Goal: Transaction & Acquisition: Purchase product/service

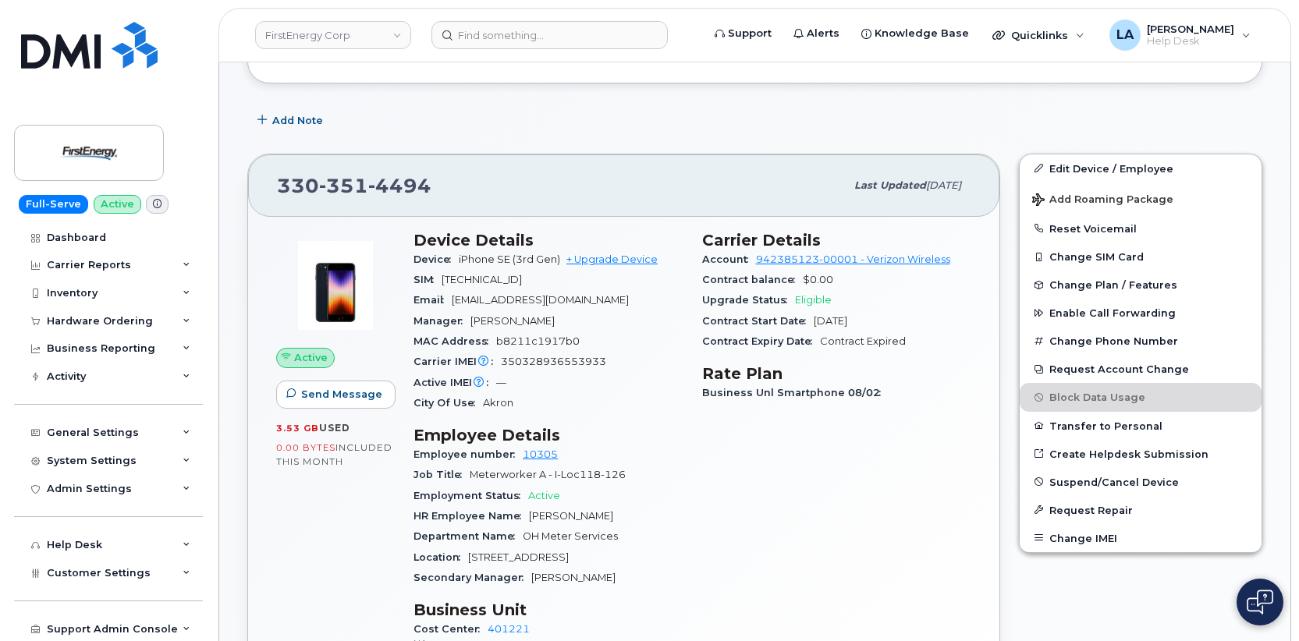
scroll to position [281, 0]
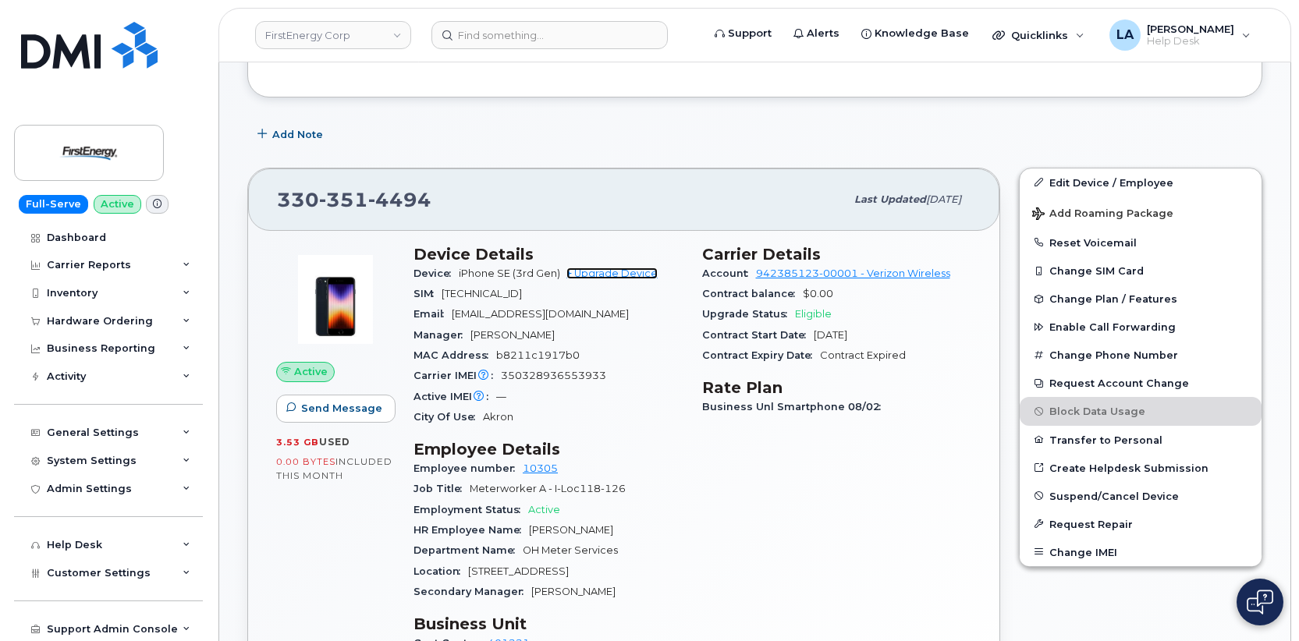
click at [629, 274] on link "+ Upgrade Device" at bounding box center [611, 274] width 91 height 12
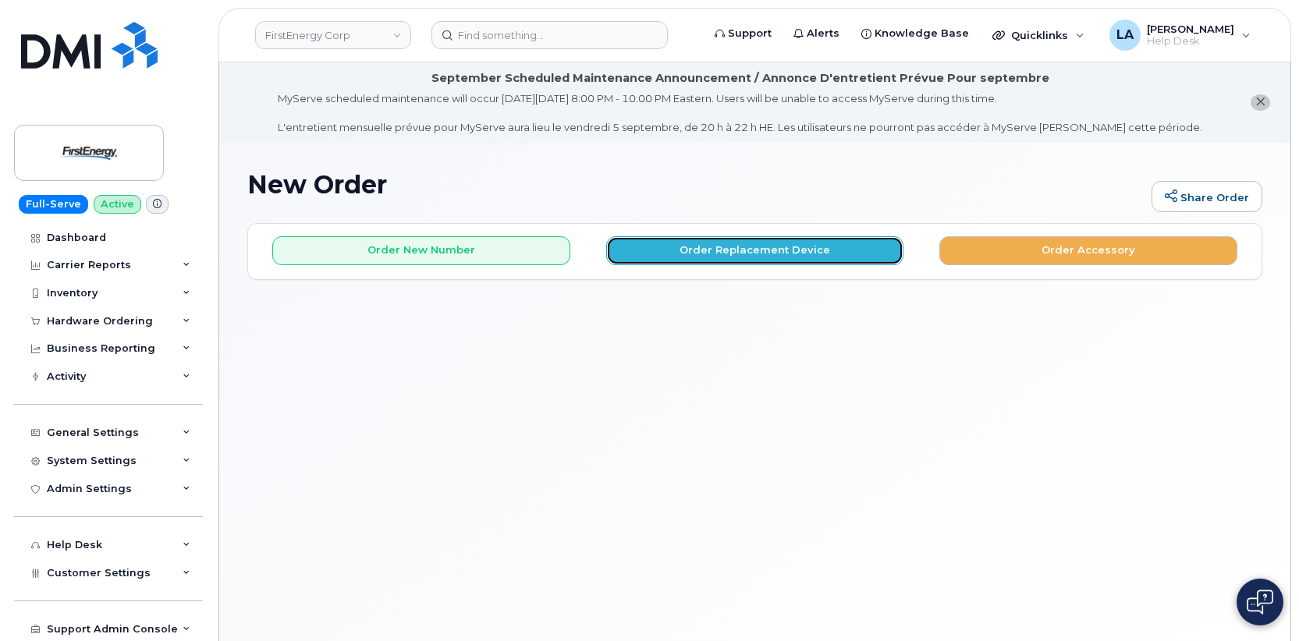
click at [689, 254] on button "Order Replacement Device" at bounding box center [755, 250] width 298 height 29
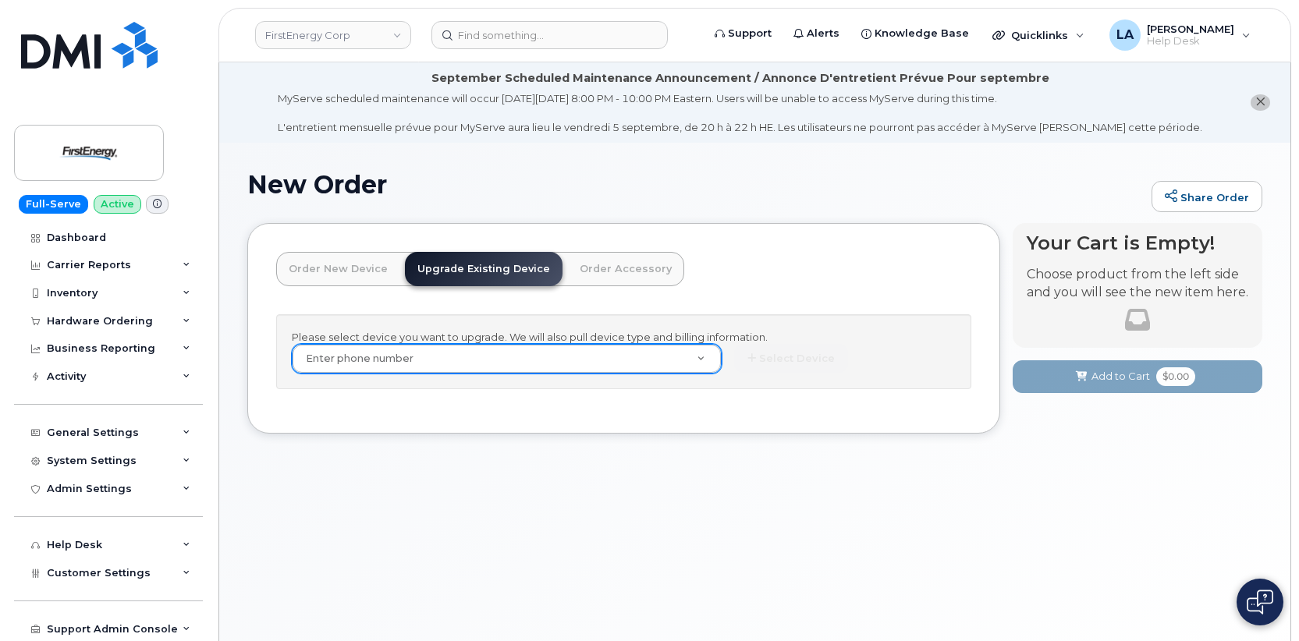
paste input "330 351 4494"
type input "330 351 4494"
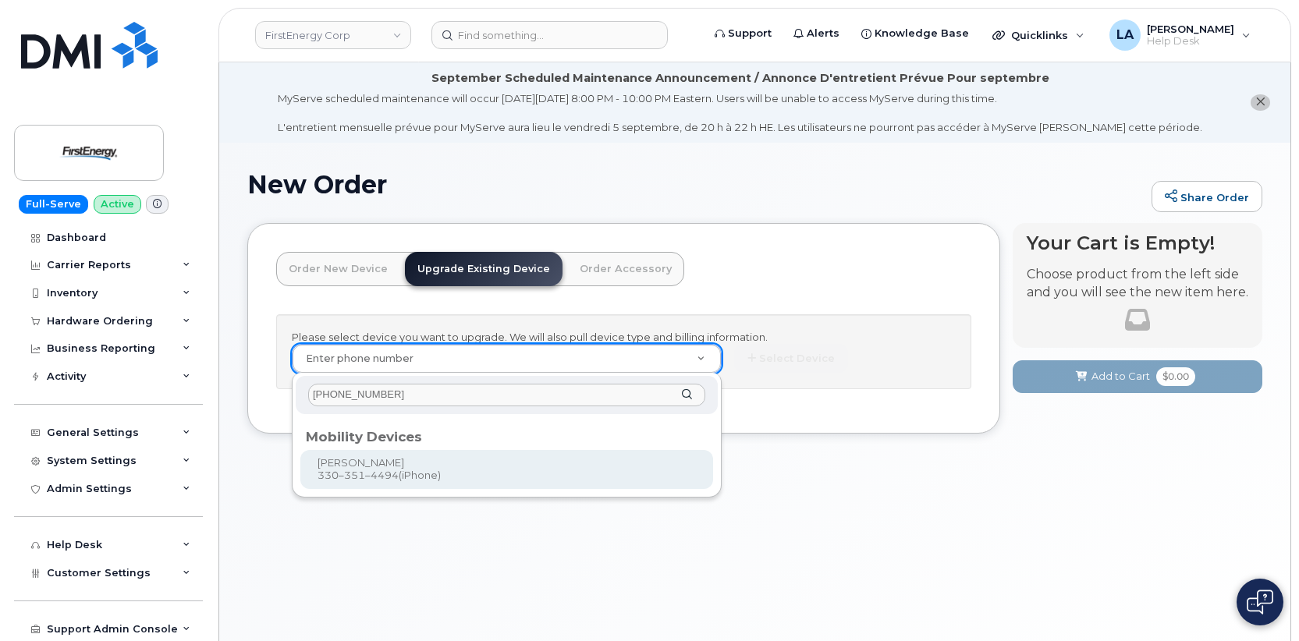
type input "330 351 4494"
type input "830356"
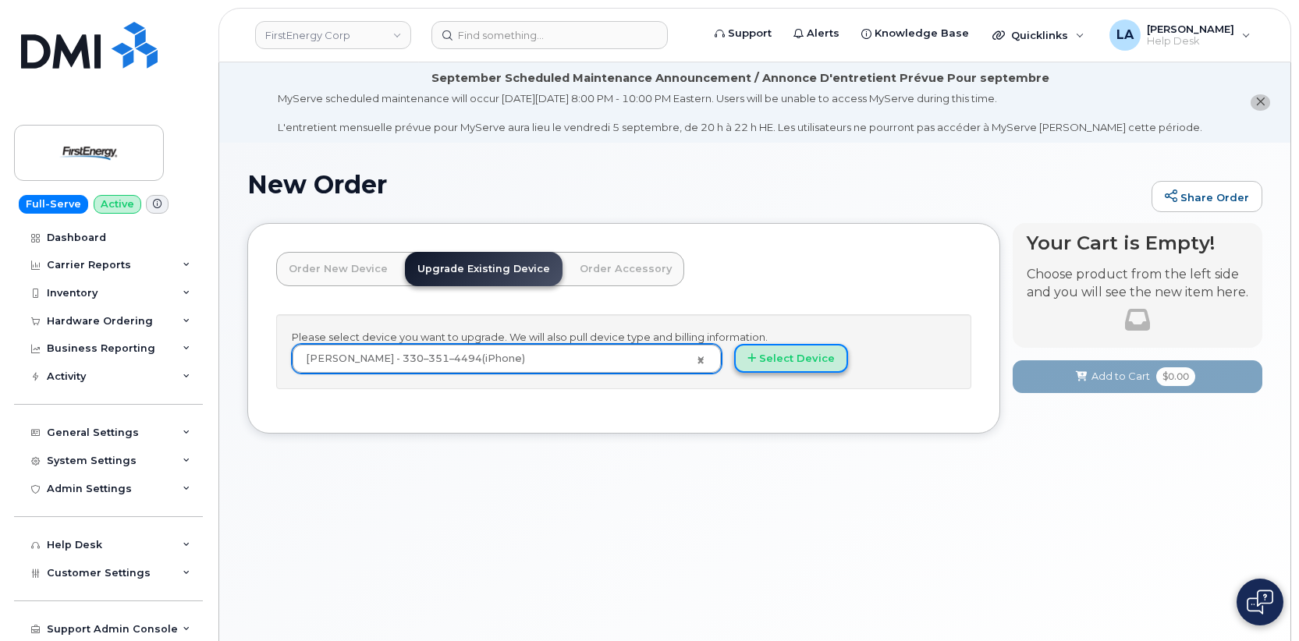
click at [784, 356] on button "Select Device" at bounding box center [791, 358] width 114 height 29
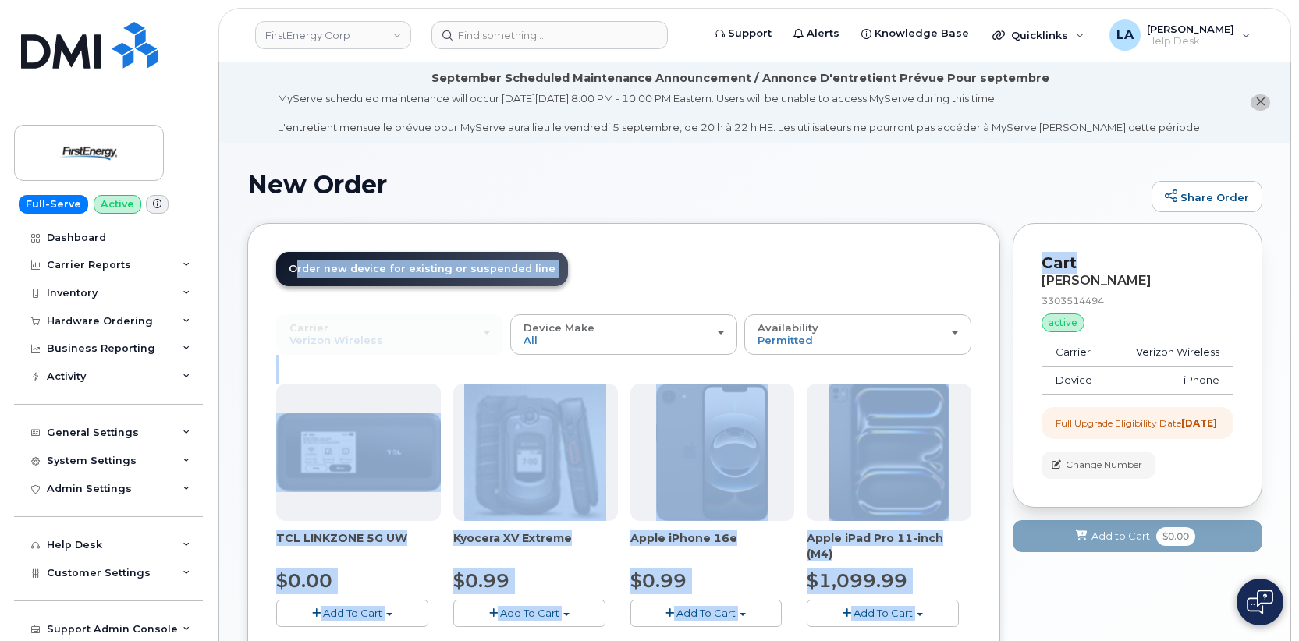
drag, startPoint x: 1297, startPoint y: 161, endPoint x: 997, endPoint y: 406, distance: 387.5
click at [1293, 242] on body "FirstEnergy Corp Support Alerts Knowledge Base Quicklinks Suspend / Cancel Devi…" at bounding box center [649, 492] width 1299 height 985
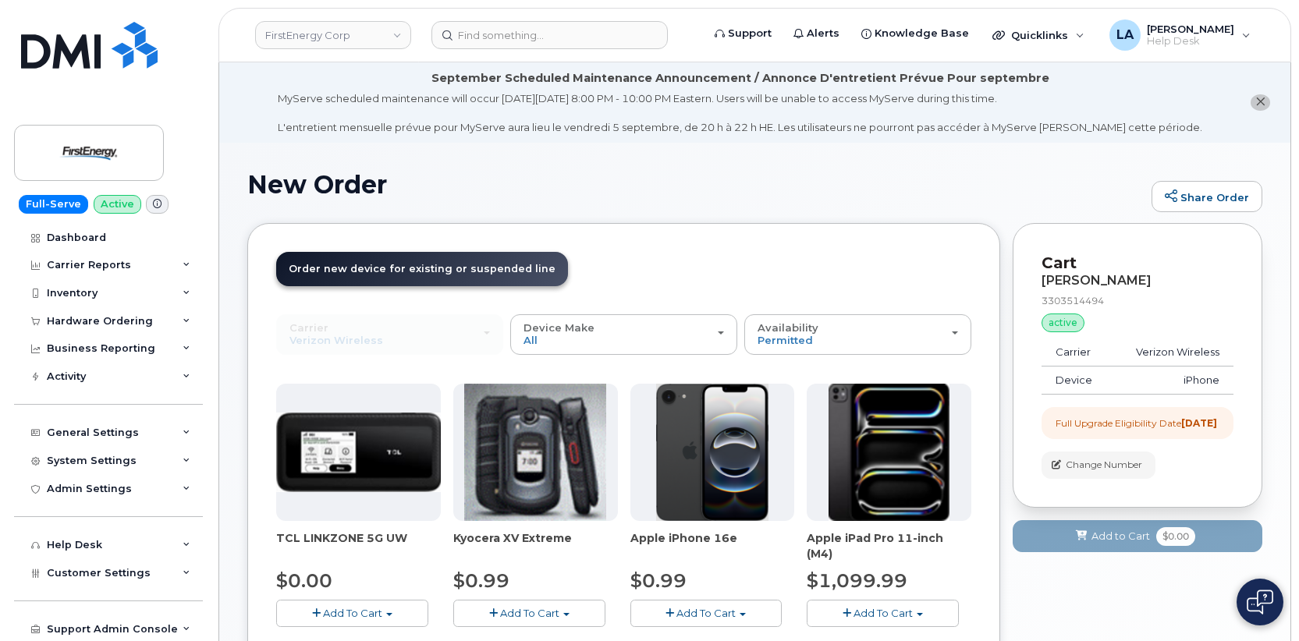
click at [807, 183] on h1 "New Order" at bounding box center [695, 184] width 896 height 27
click at [664, 614] on button "Add To Cart" at bounding box center [706, 613] width 152 height 27
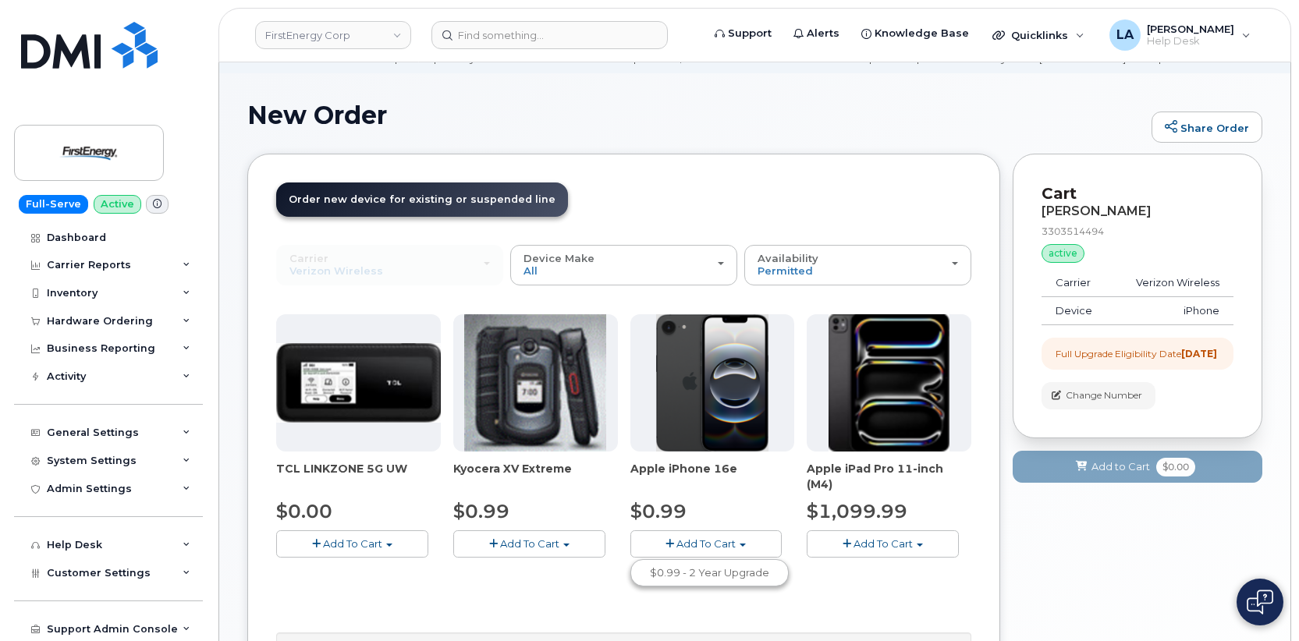
scroll to position [178, 0]
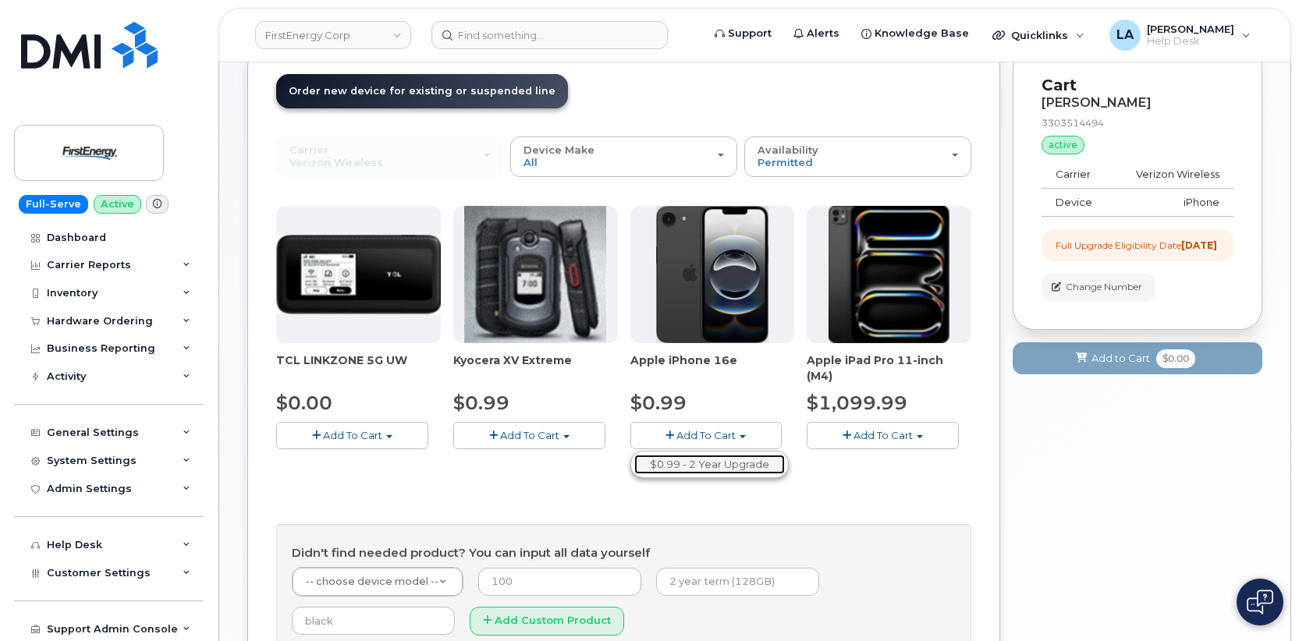
click at [722, 466] on link "$0.99 - 2 Year Upgrade" at bounding box center [709, 465] width 151 height 20
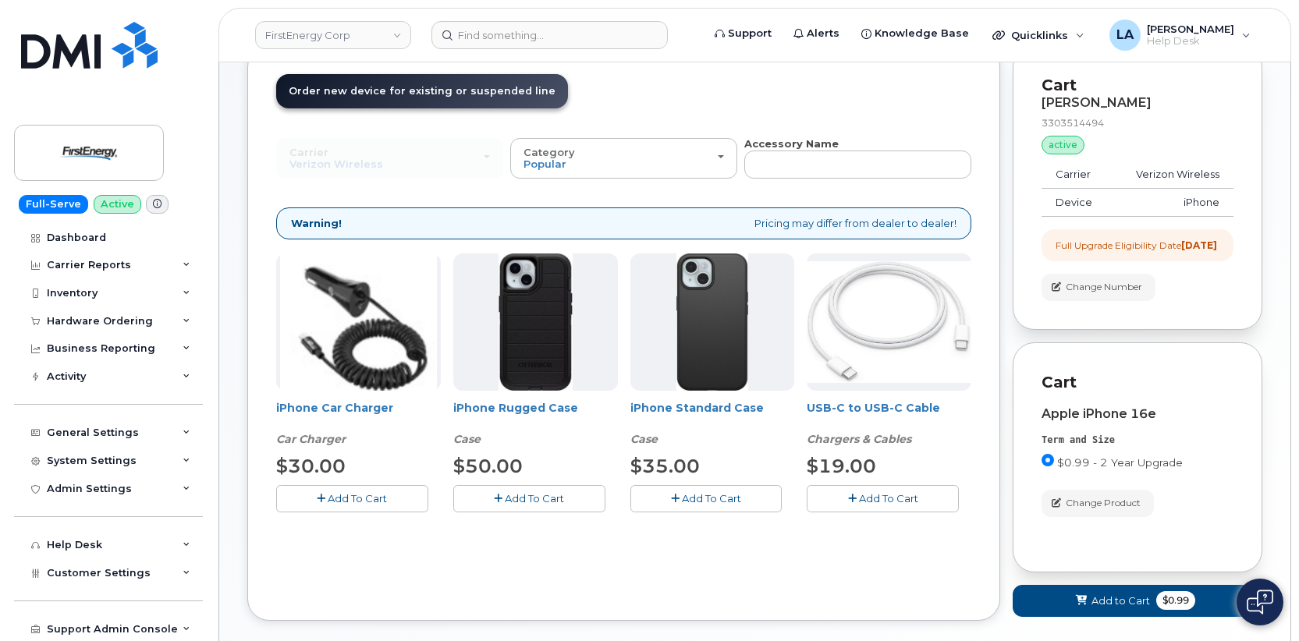
click at [714, 505] on button "Add To Cart" at bounding box center [706, 498] width 152 height 27
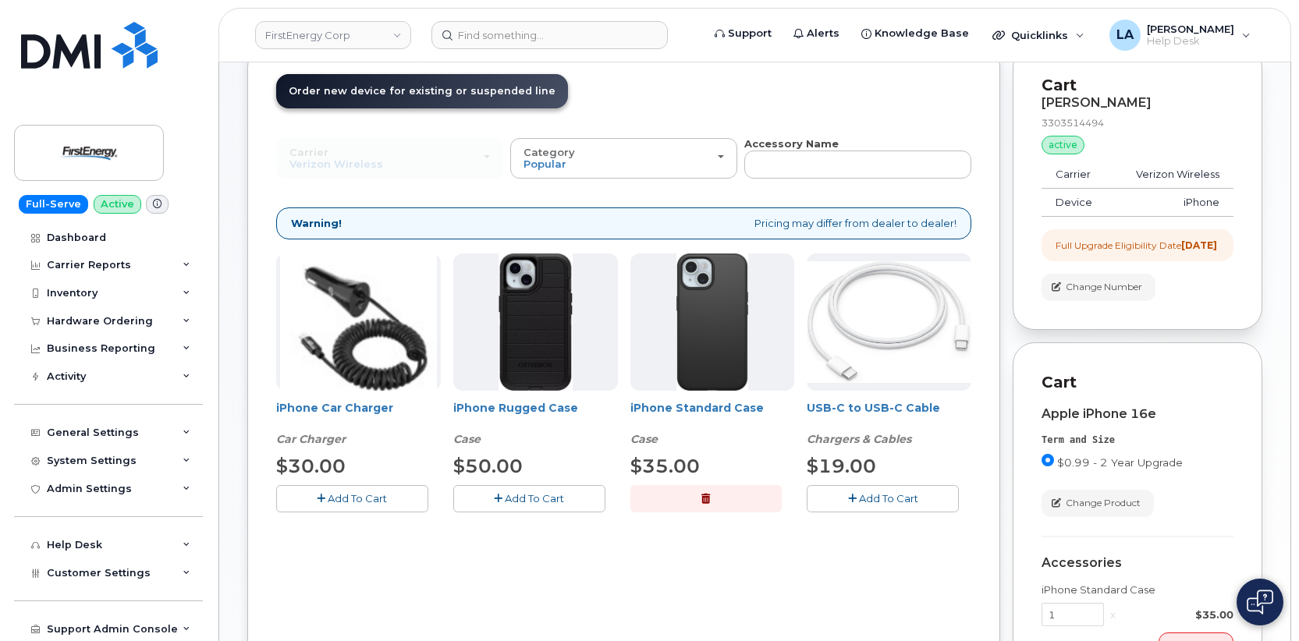
click at [351, 504] on span "Add To Cart" at bounding box center [357, 498] width 59 height 12
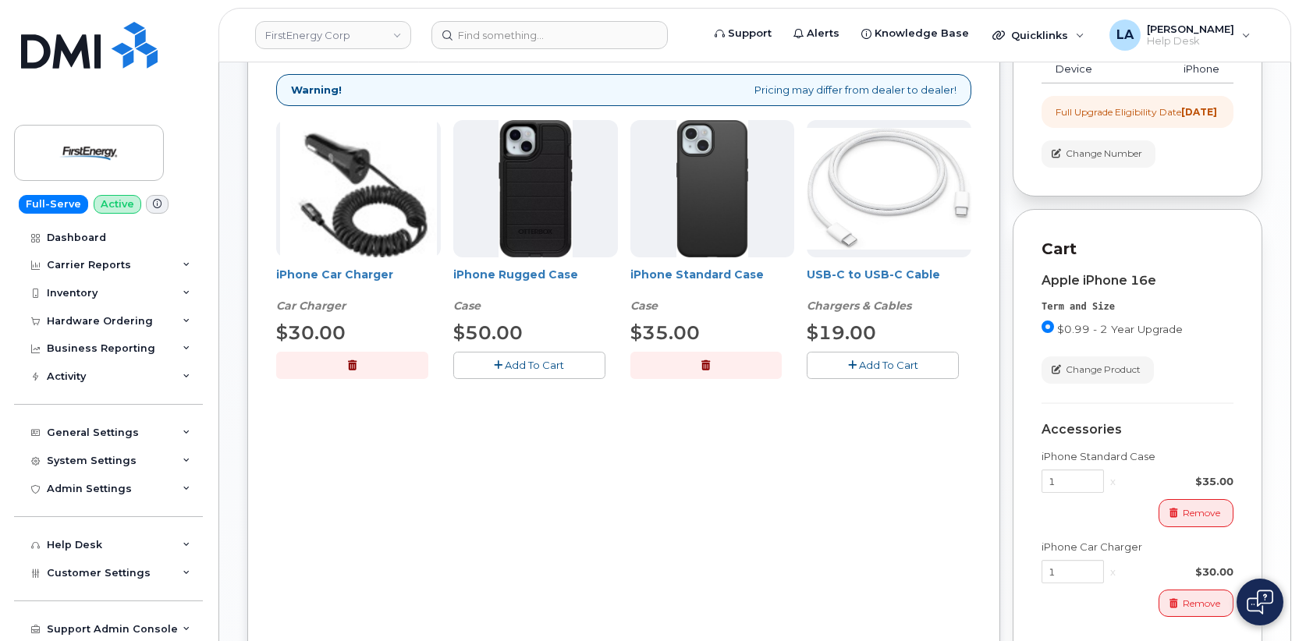
scroll to position [320, 0]
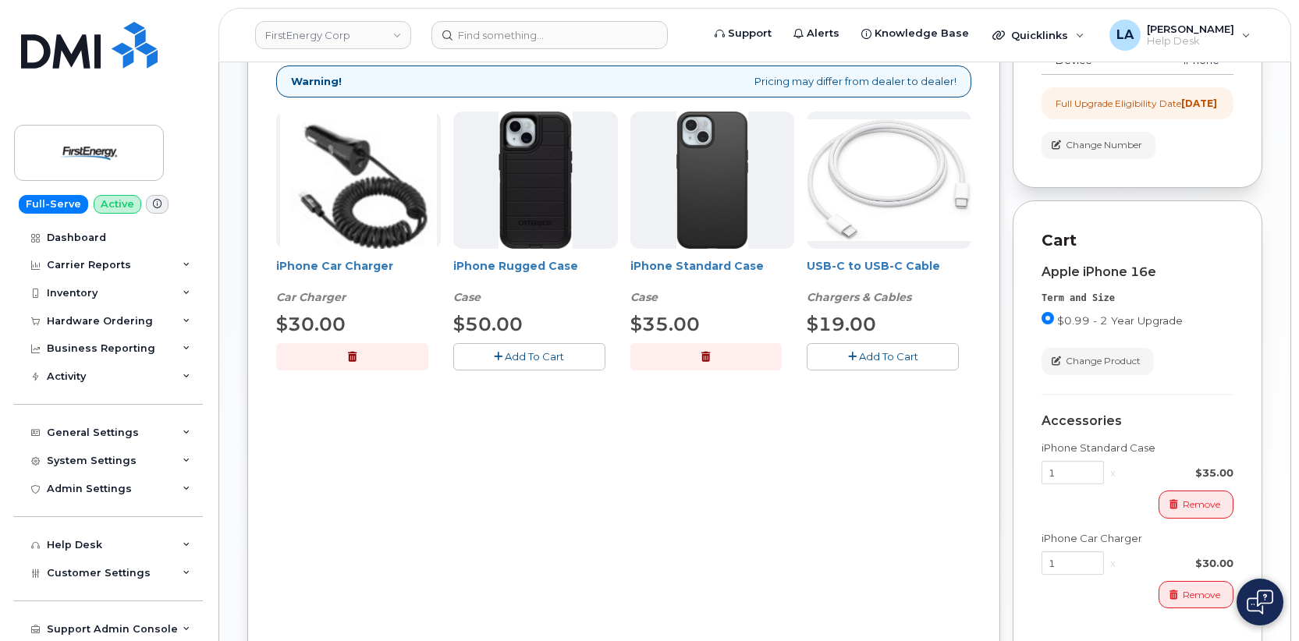
click at [923, 346] on button "Add To Cart" at bounding box center [883, 356] width 152 height 27
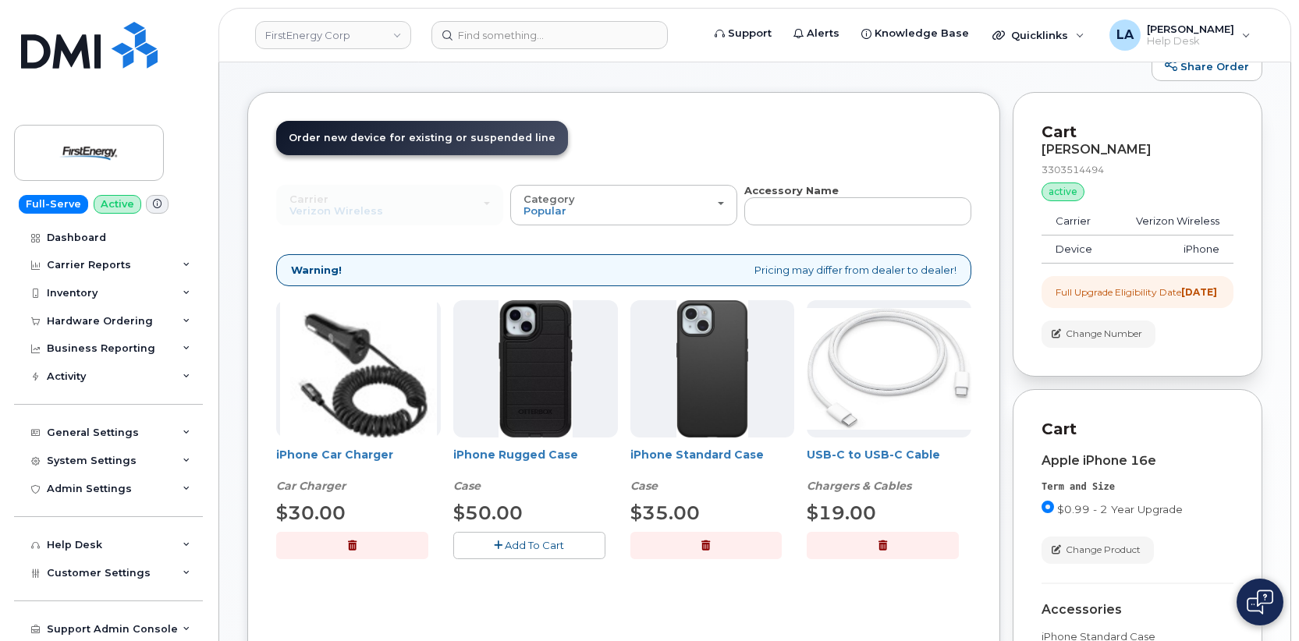
scroll to position [95, 0]
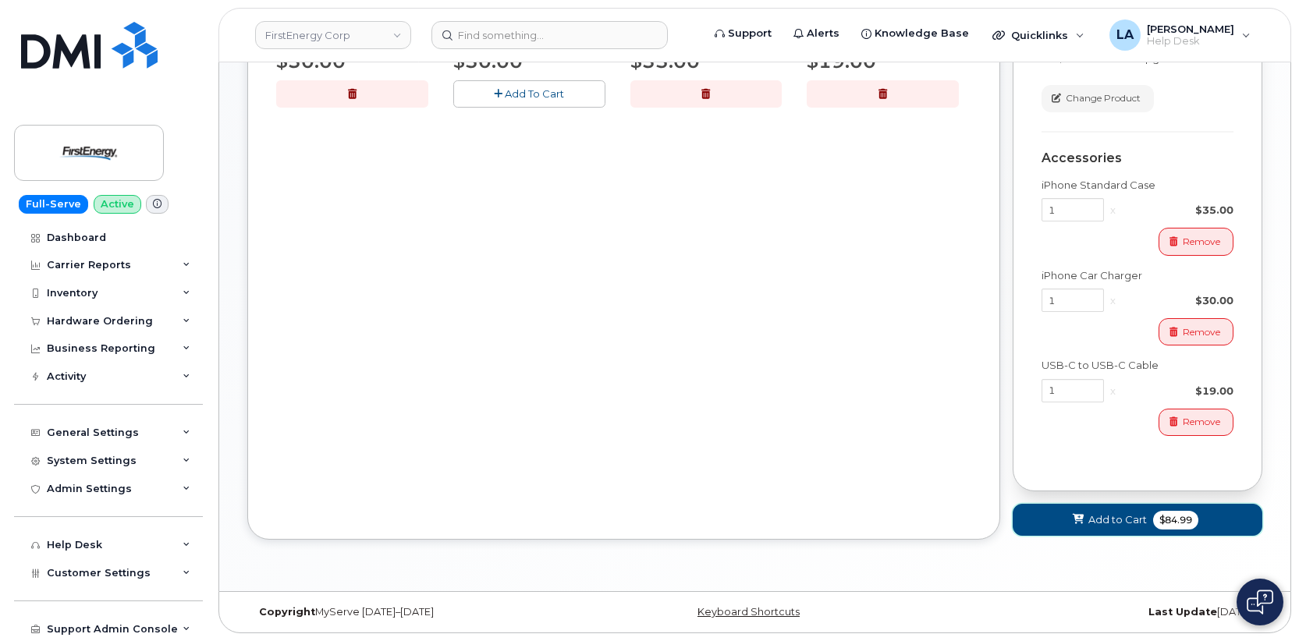
click at [1100, 520] on span "Add to Cart" at bounding box center [1117, 520] width 59 height 15
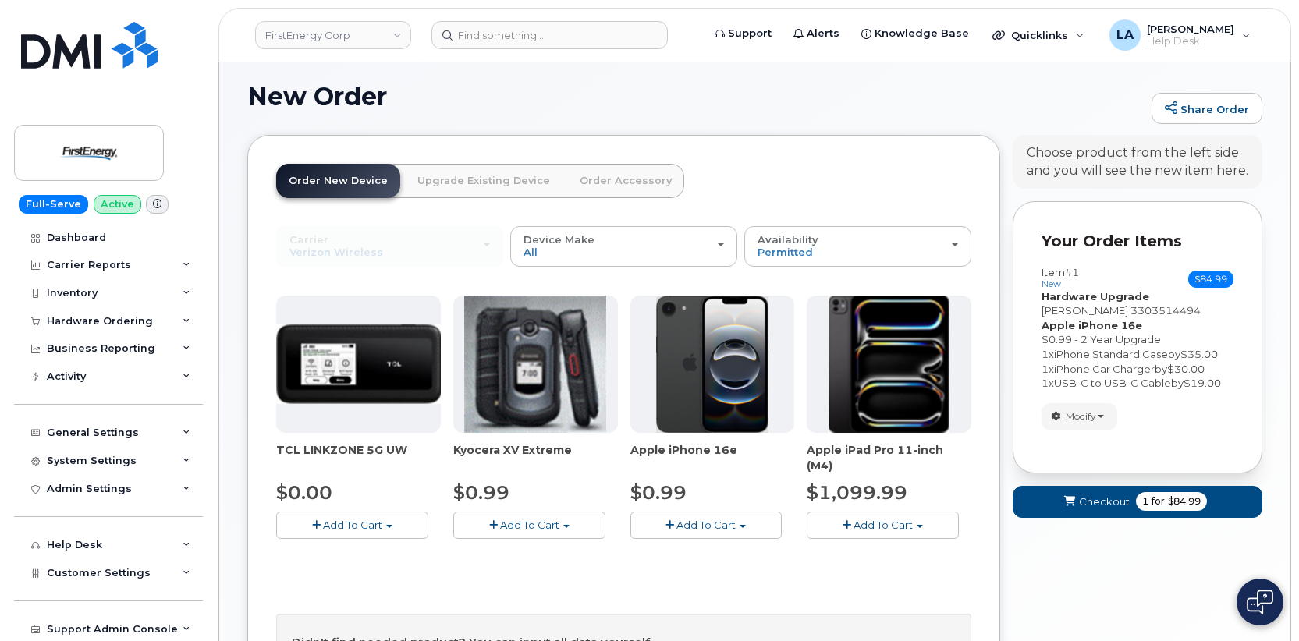
scroll to position [344, 0]
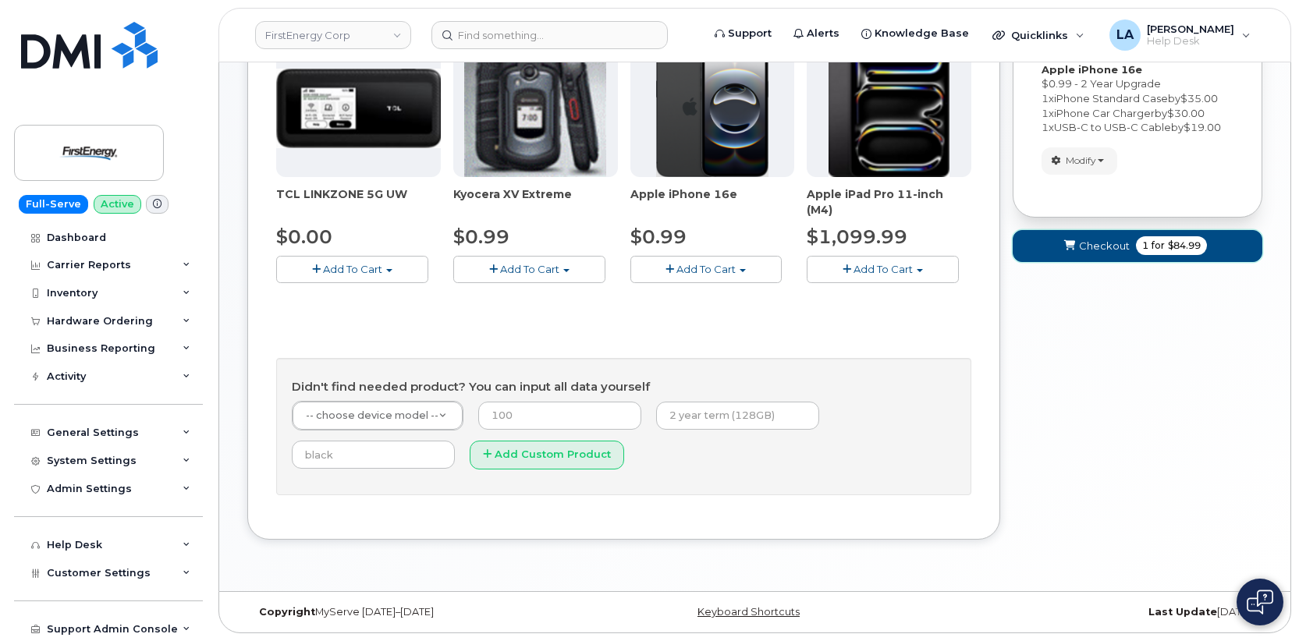
click at [1077, 254] on button "Checkout 1 for $84.99" at bounding box center [1138, 246] width 250 height 32
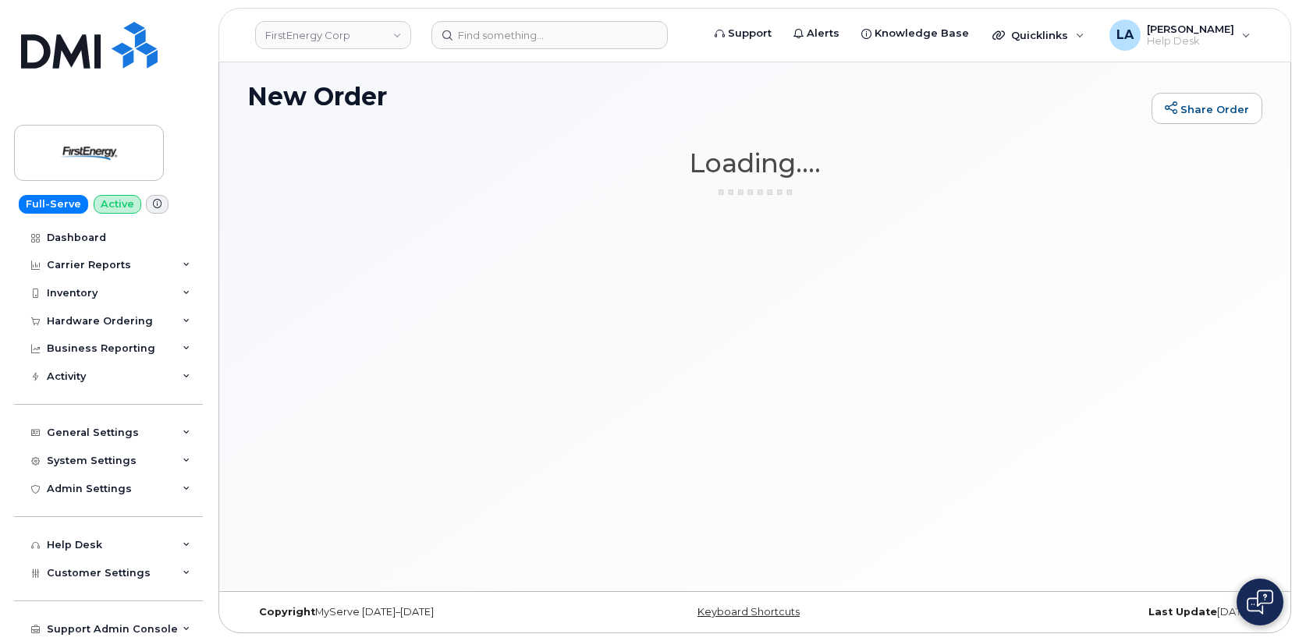
scroll to position [88, 0]
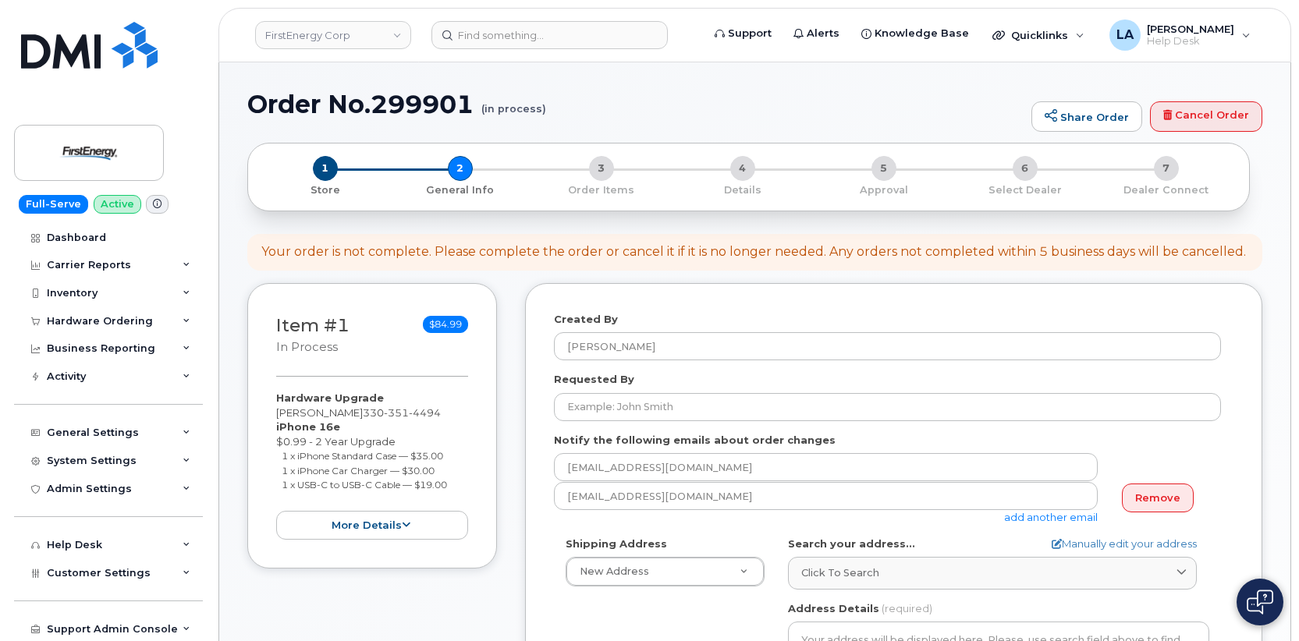
select select
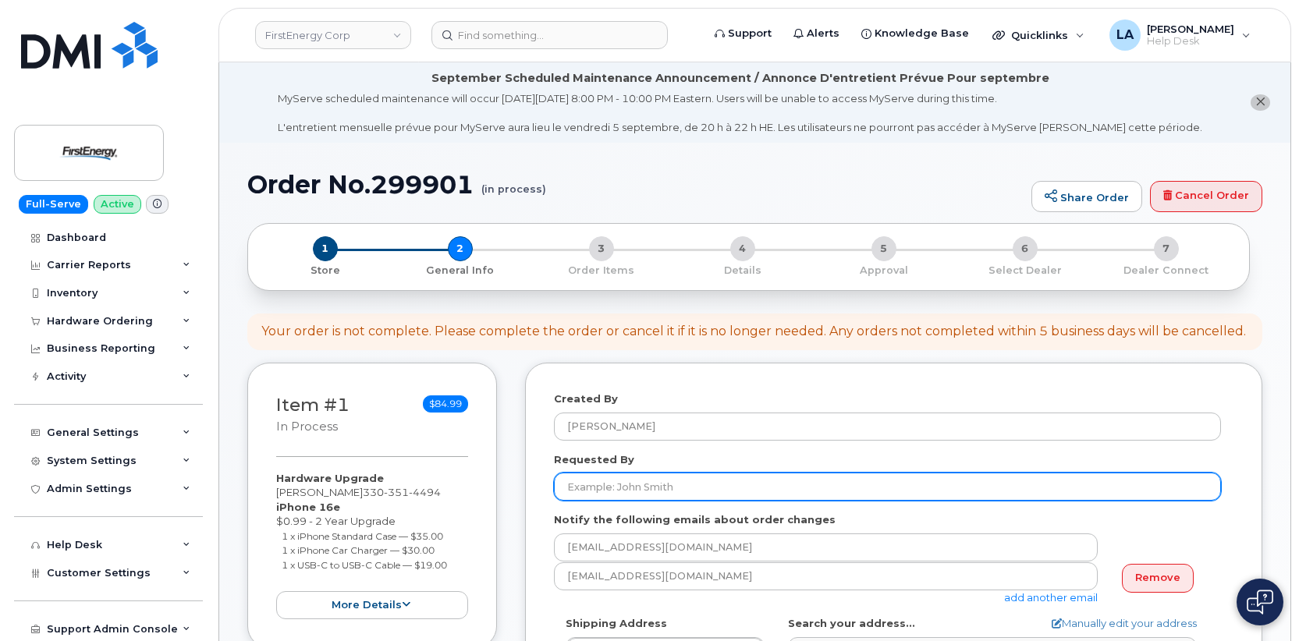
click at [694, 484] on input "Requested By" at bounding box center [887, 487] width 667 height 28
paste input "Kimberly L Brown"
type input "[PERSON_NAME]"
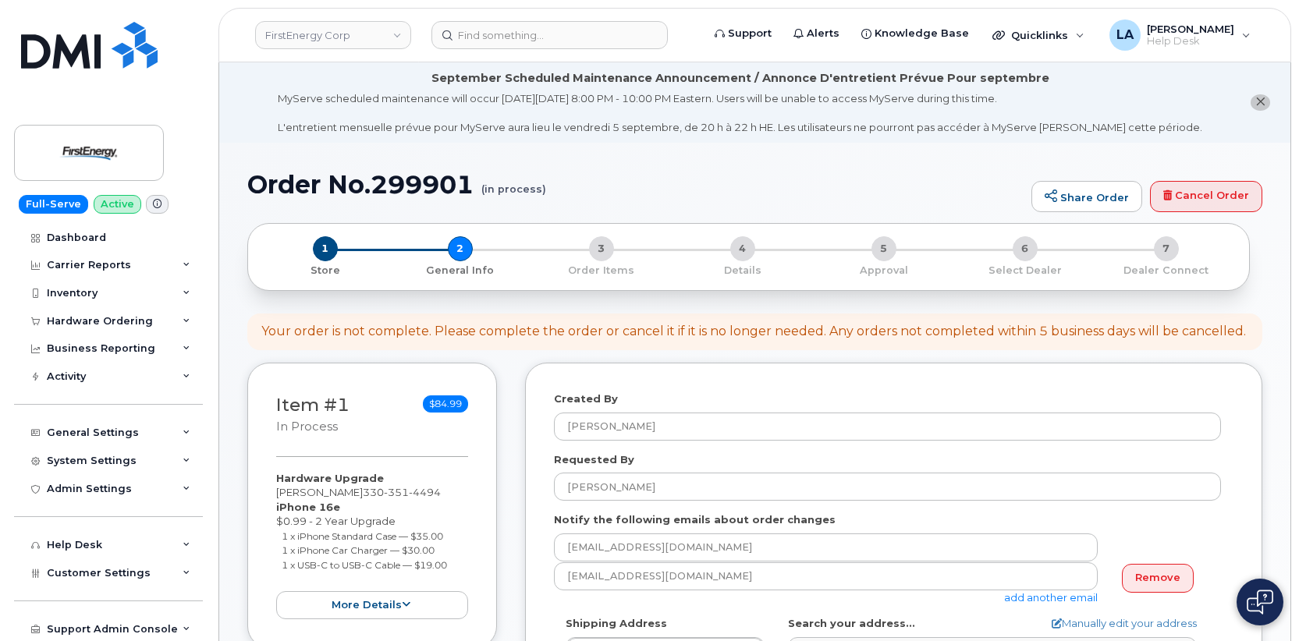
drag, startPoint x: 1161, startPoint y: 576, endPoint x: 1182, endPoint y: 551, distance: 32.7
click at [1162, 574] on link "Remove" at bounding box center [1158, 578] width 72 height 29
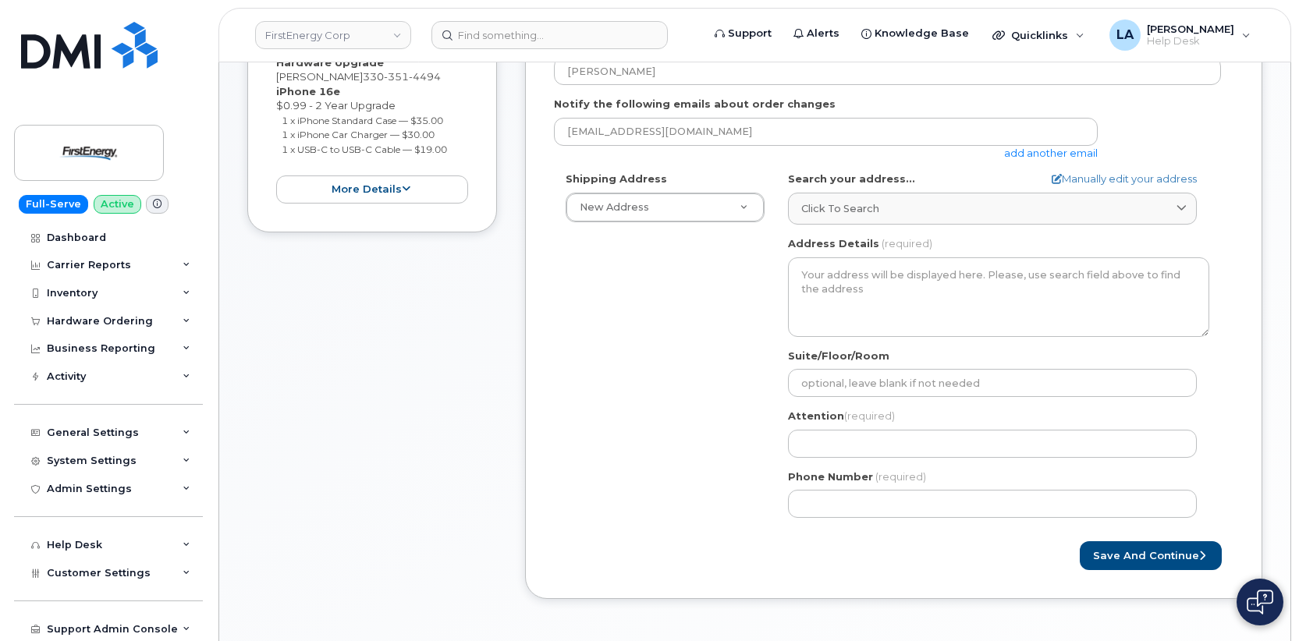
scroll to position [420, 0]
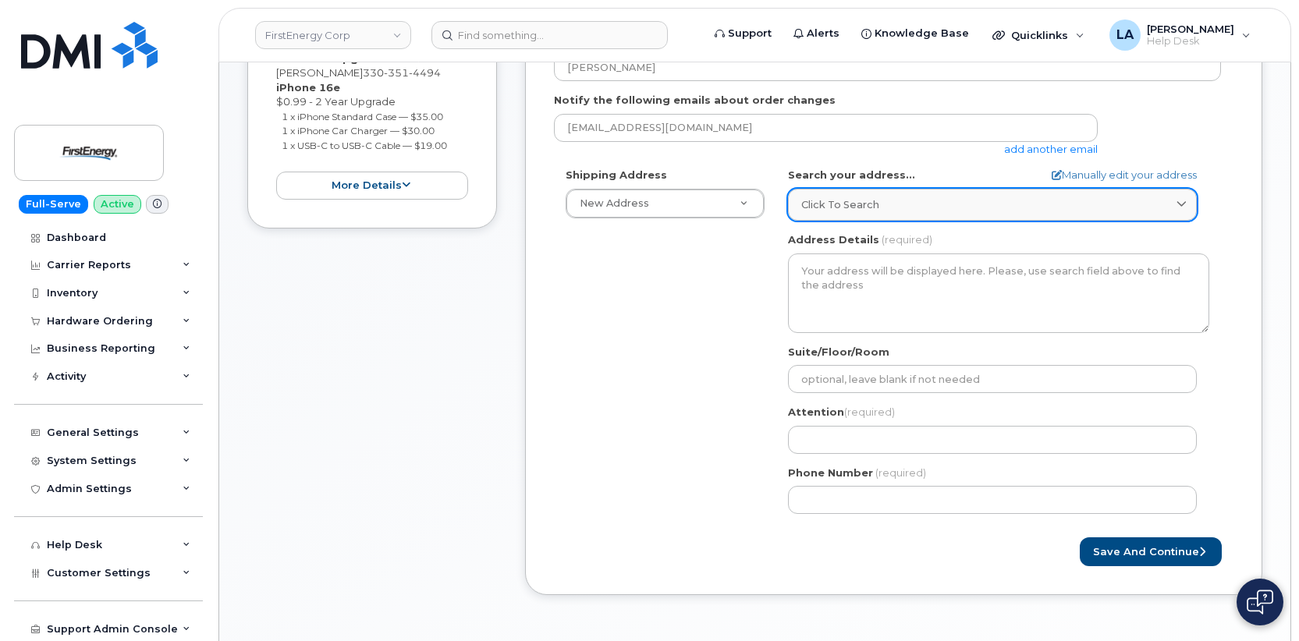
click at [899, 198] on div "Click to search" at bounding box center [992, 204] width 382 height 15
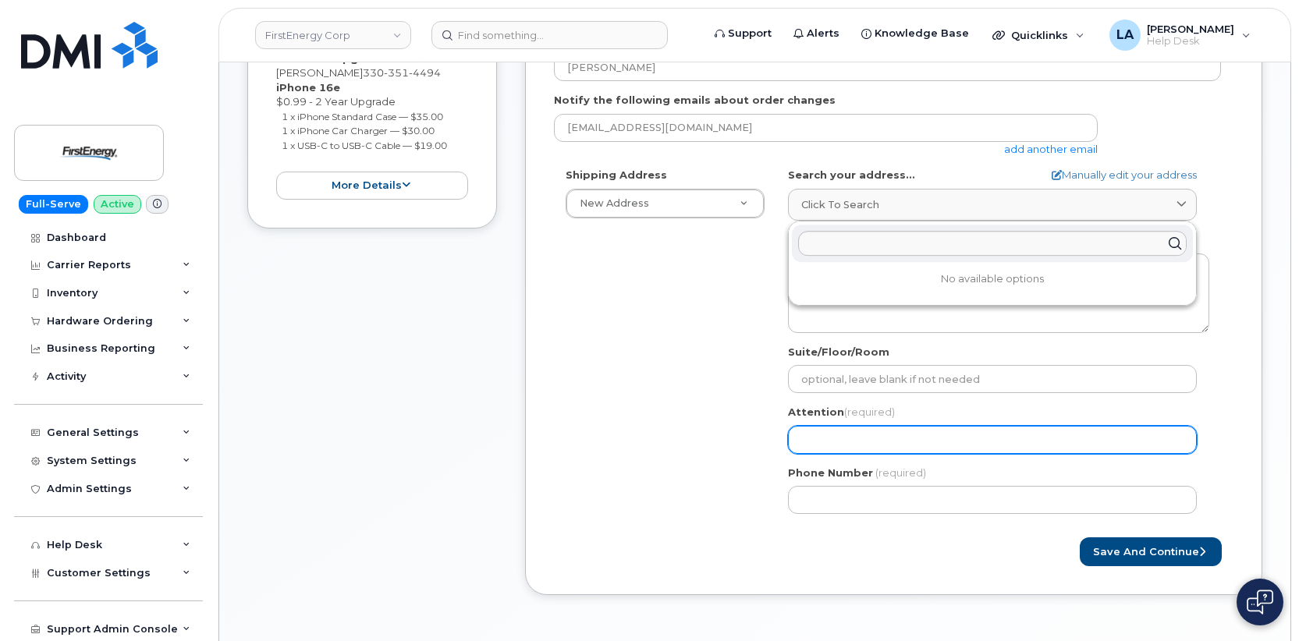
click at [820, 434] on input "Attention (required)" at bounding box center [992, 440] width 409 height 28
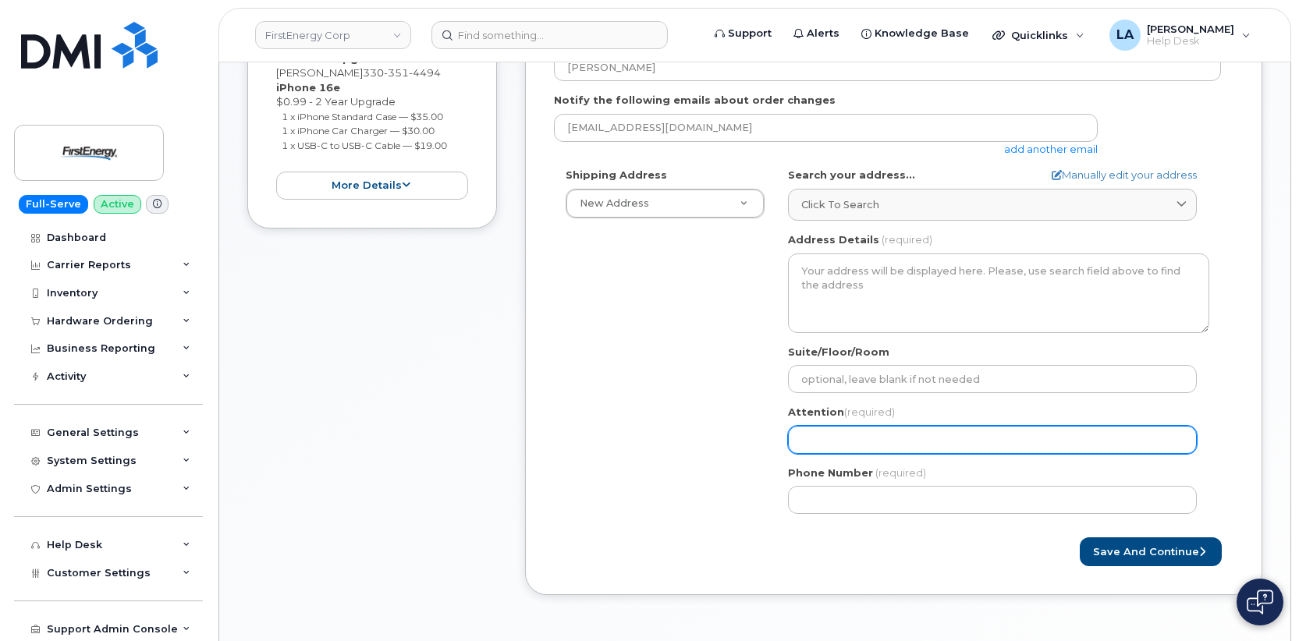
paste input "[PERSON_NAME]"
type input "[PERSON_NAME]"
select select
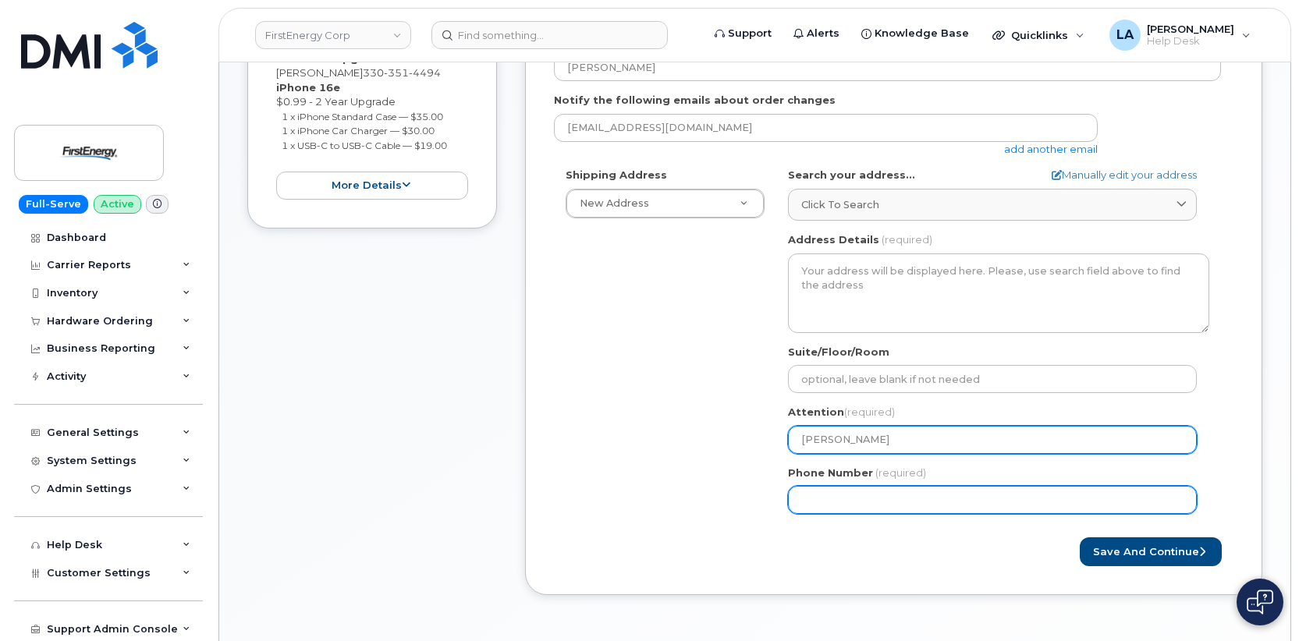
type input "[PERSON_NAME]"
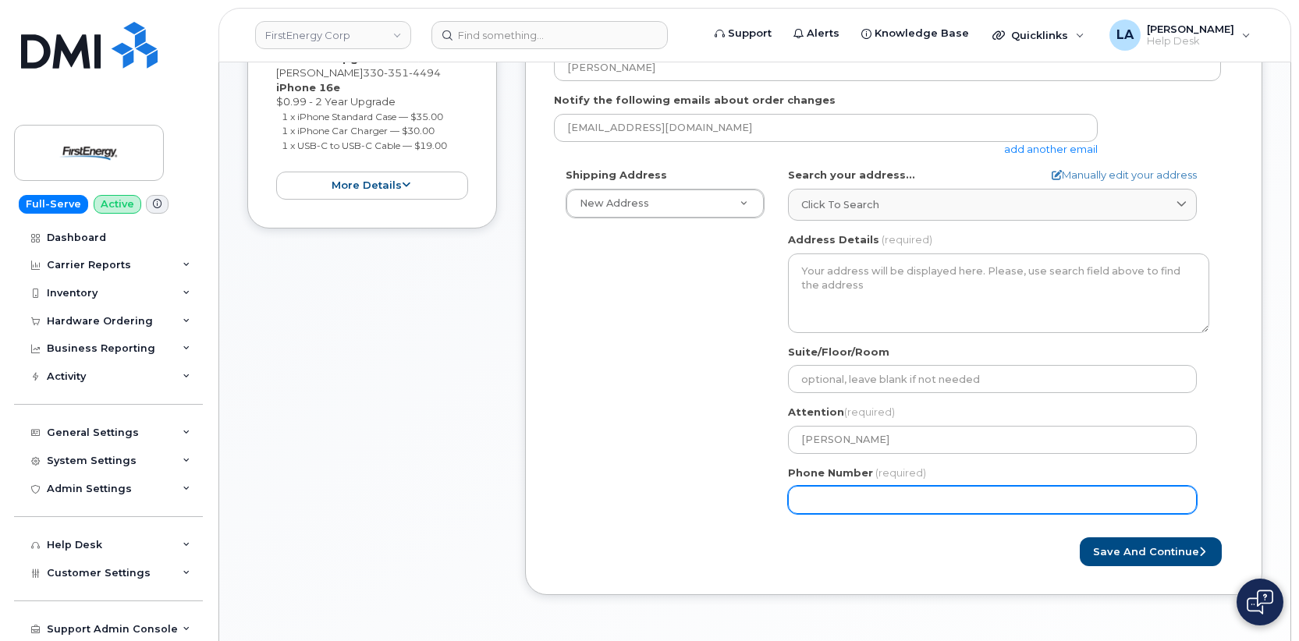
click at [830, 509] on input "Phone Number" at bounding box center [992, 500] width 409 height 28
click at [899, 494] on input "Phone Number" at bounding box center [992, 500] width 409 height 28
paste input "3303514494"
select select
type input "3303514494"
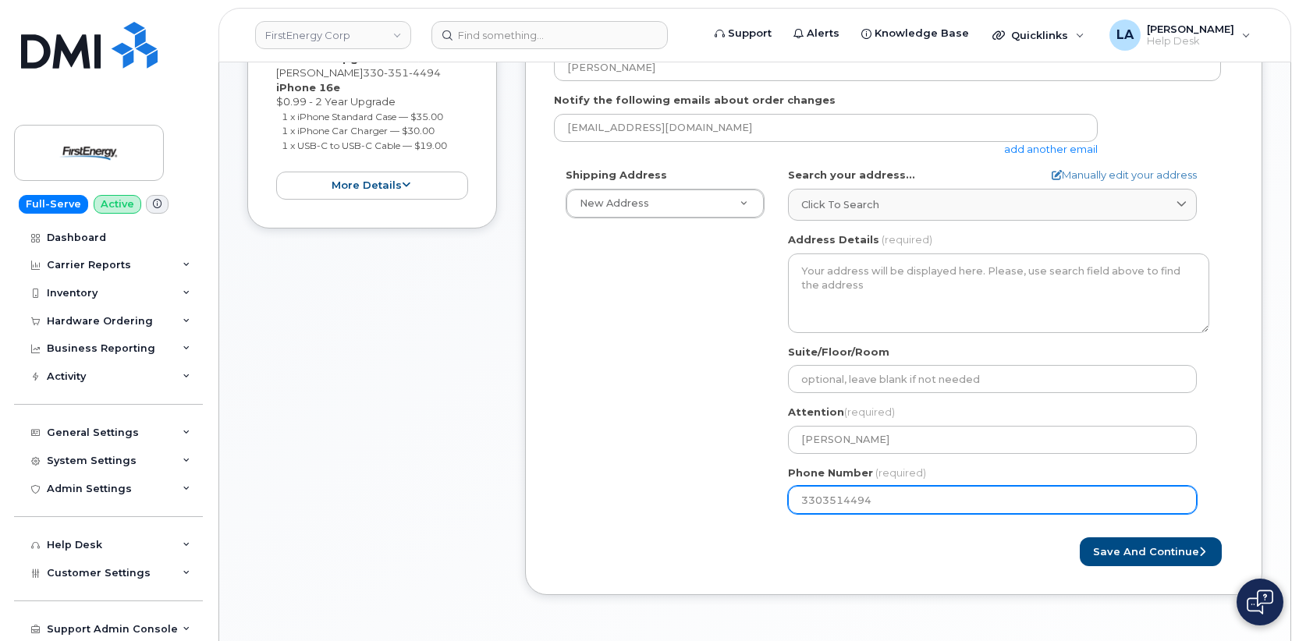
click at [626, 422] on div "Shipping Address New Address New Address AB Search your address... Manually edi…" at bounding box center [887, 347] width 667 height 358
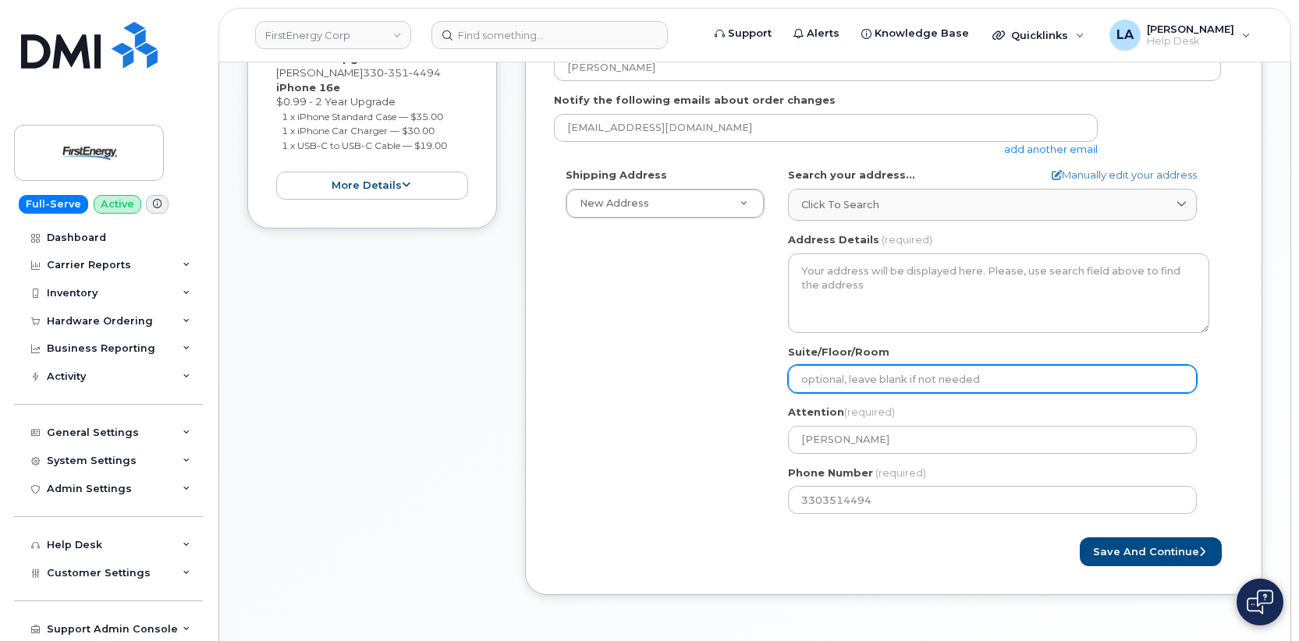
click at [899, 386] on input "Suite/Floor/Room" at bounding box center [992, 379] width 409 height 28
select select
type input "Bu"
select select
type input "Buy"
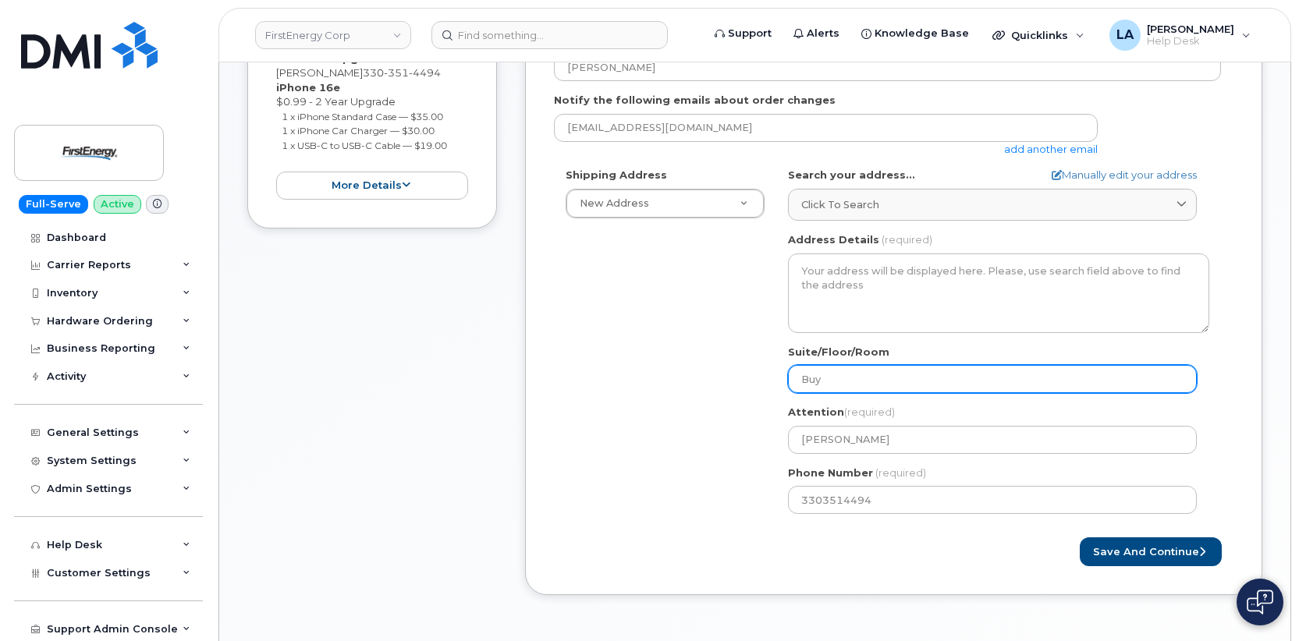
select select
type input "Bu"
select select
type input "B"
select select
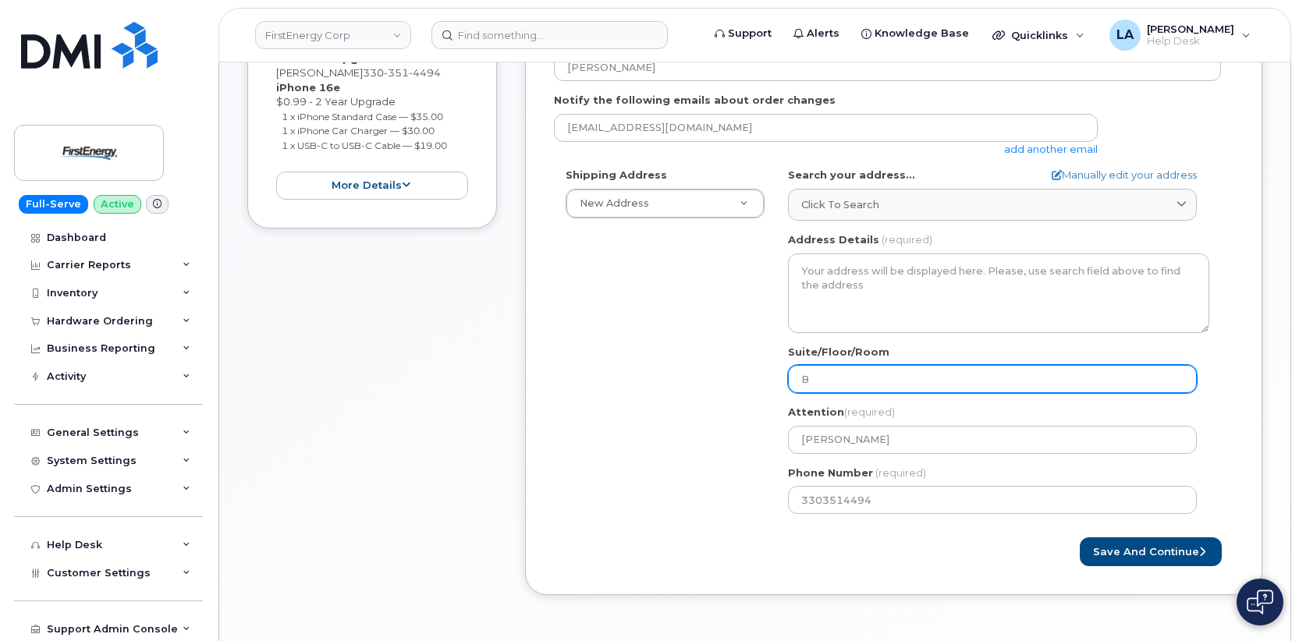
type input "Bu"
select select
type input "Bui"
select select
type input "Buil"
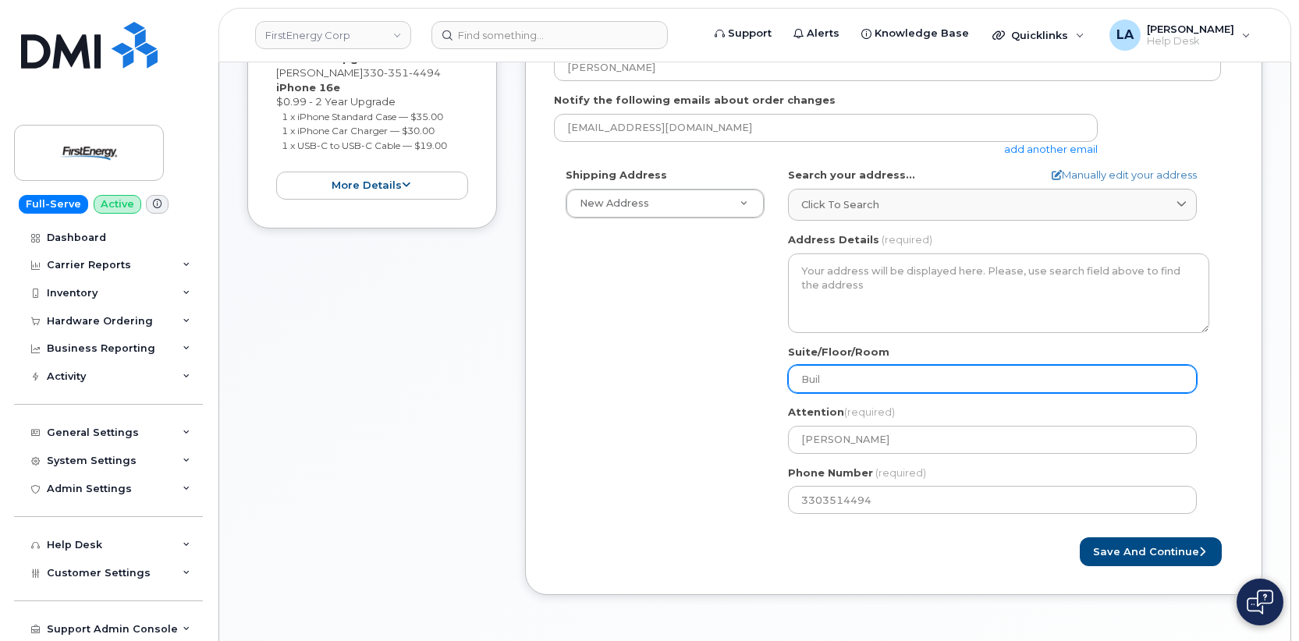
select select
type input "Build"
select select
type input "Buildi"
select select
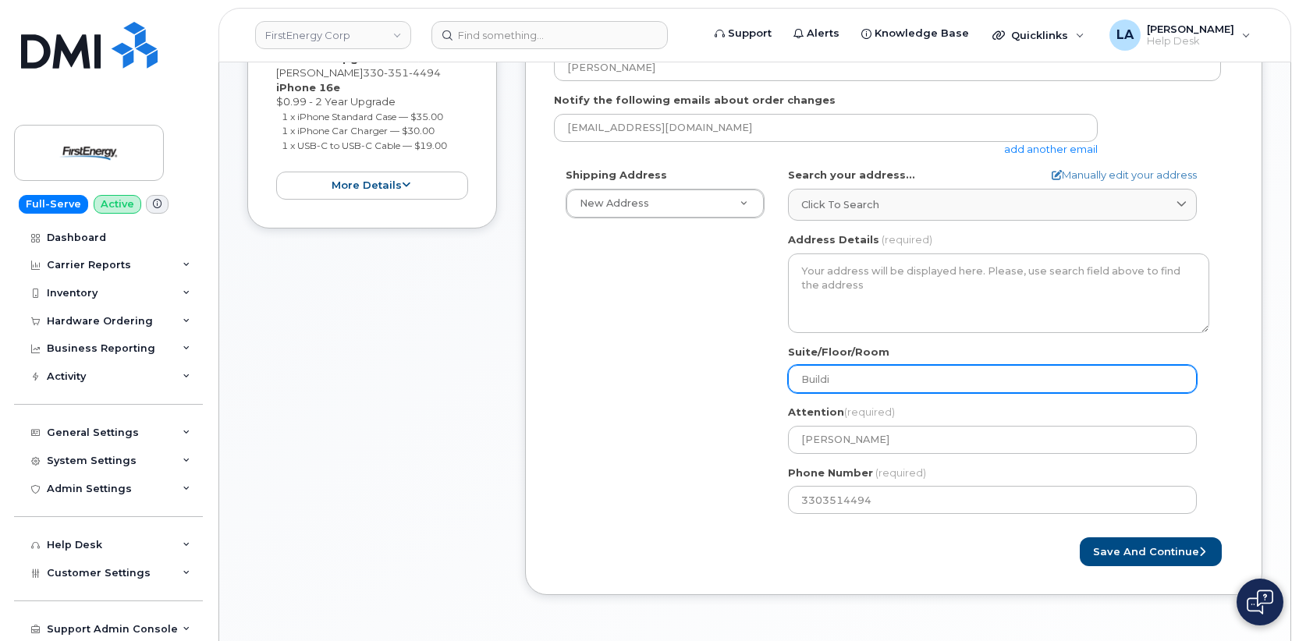
type input "Buildin"
select select
type input "Building"
select select
type input "Building #"
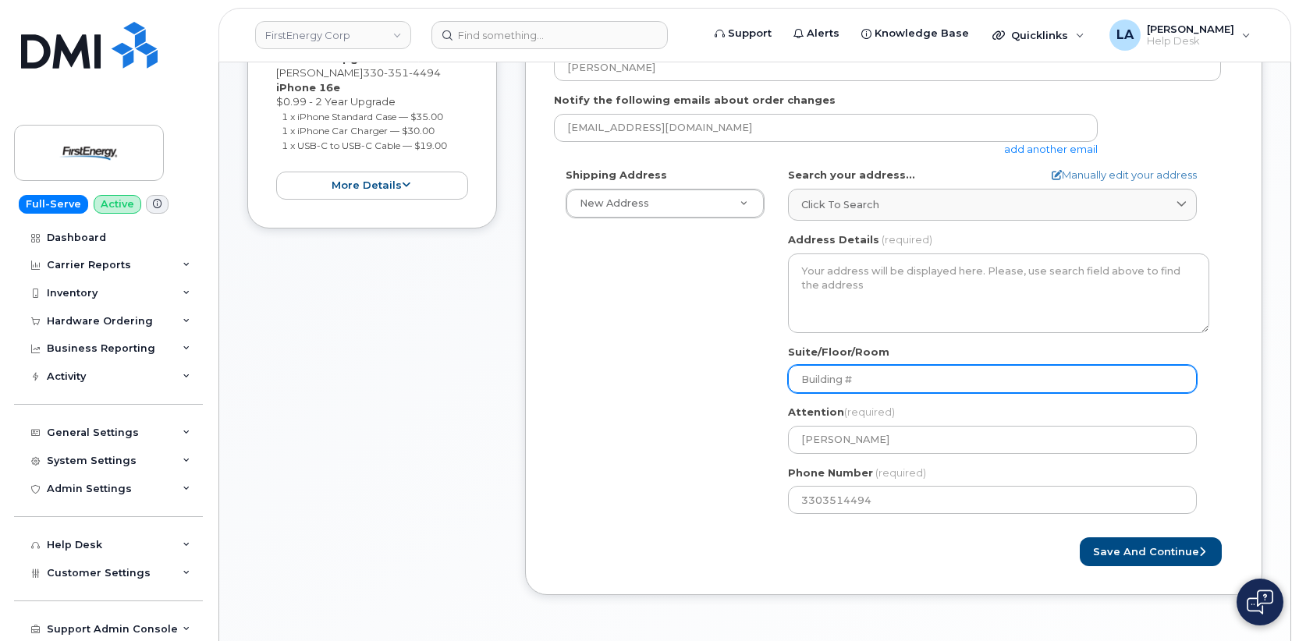
select select
type input "Building #4"
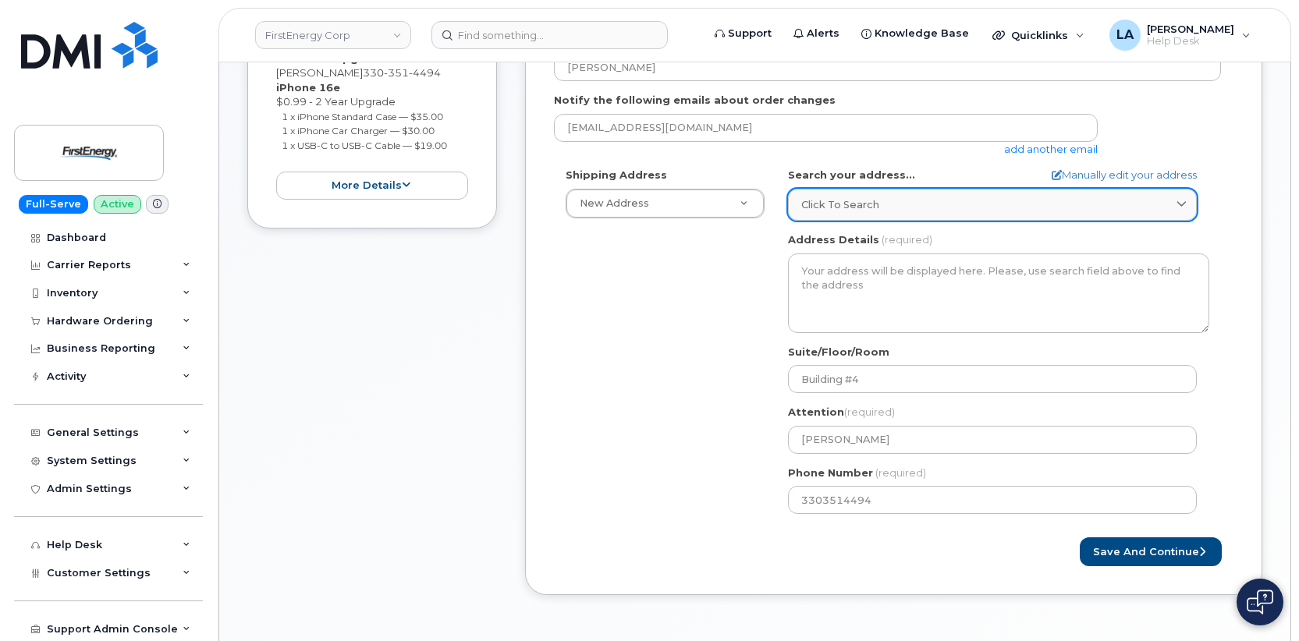
click at [856, 207] on span "Click to search" at bounding box center [840, 204] width 78 height 15
paste input "[STREET_ADDRESS]"
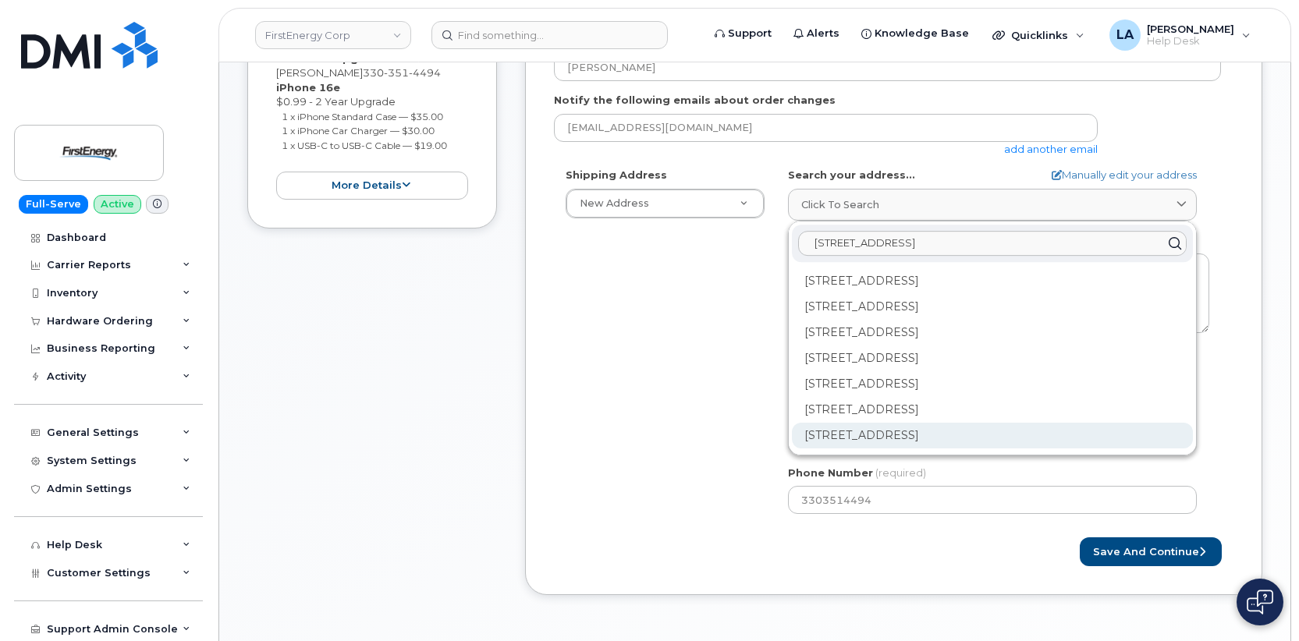
type input "[STREET_ADDRESS]"
click at [898, 438] on div "1910 W Market St Akron OH 44313-6938" at bounding box center [992, 436] width 401 height 26
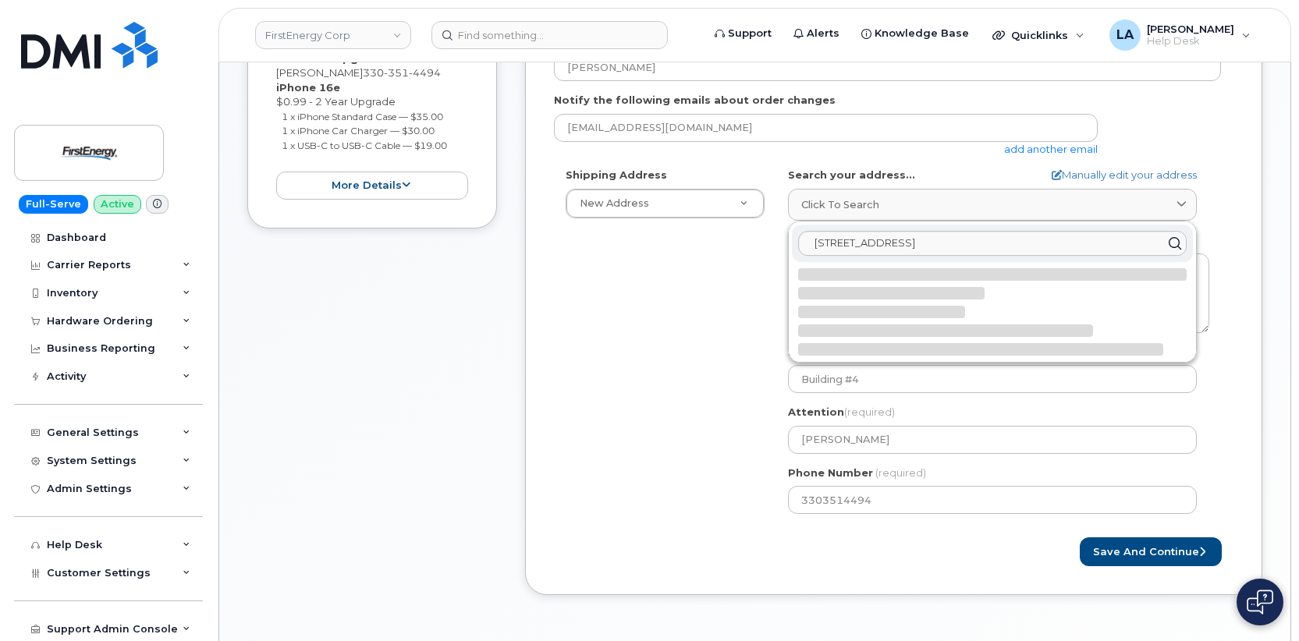
select select
type textarea "1910 W Market St AKRON OH 44313-6938 UNITED STATES"
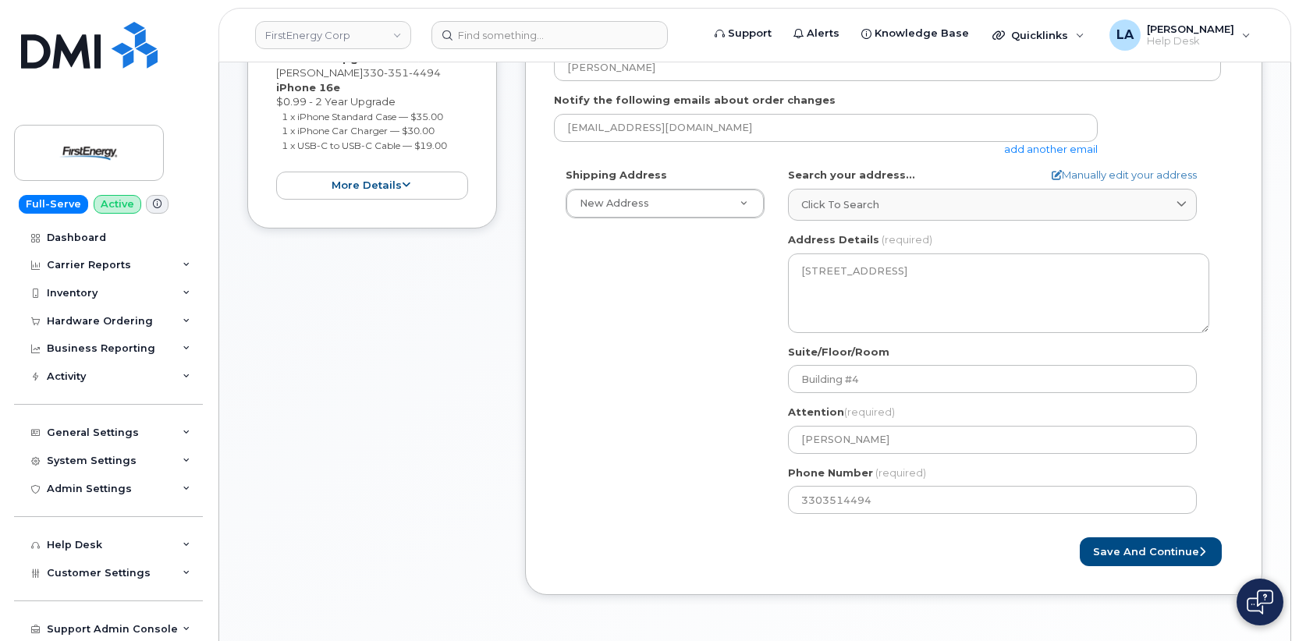
click at [714, 343] on div "Shipping Address New Address New Address OH Akron Search your address... Manual…" at bounding box center [887, 347] width 667 height 358
click at [1139, 547] on button "Save and Continue" at bounding box center [1151, 551] width 142 height 29
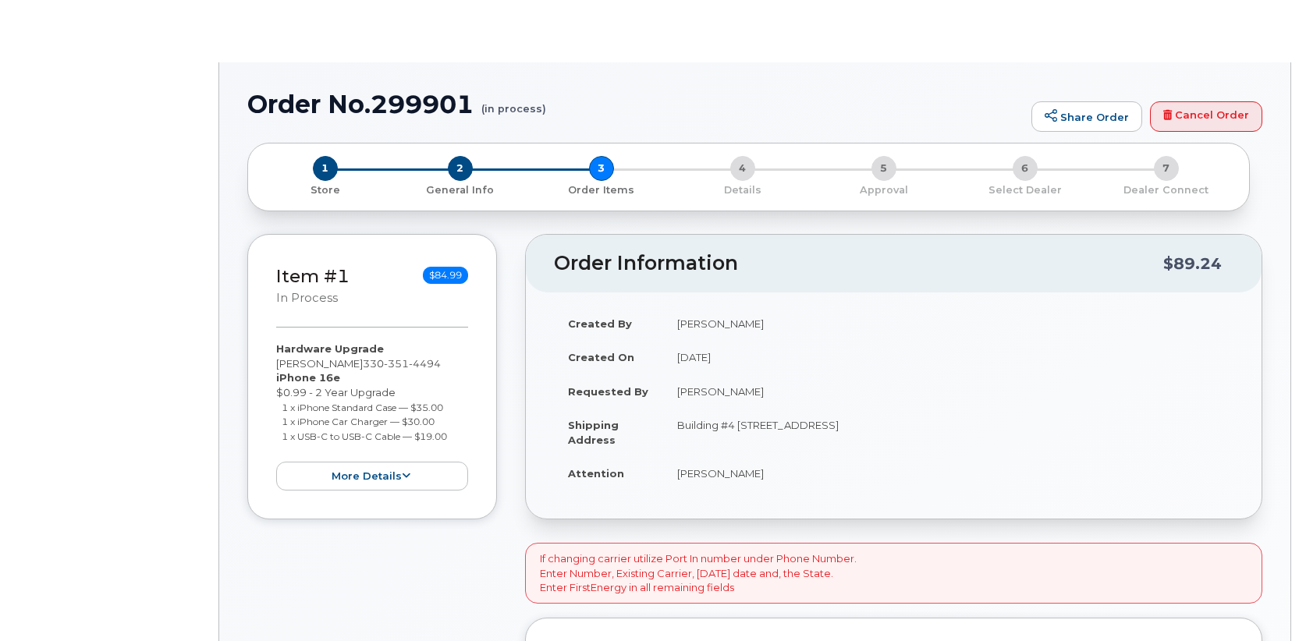
type input "[PERSON_NAME]"
type input "10305"
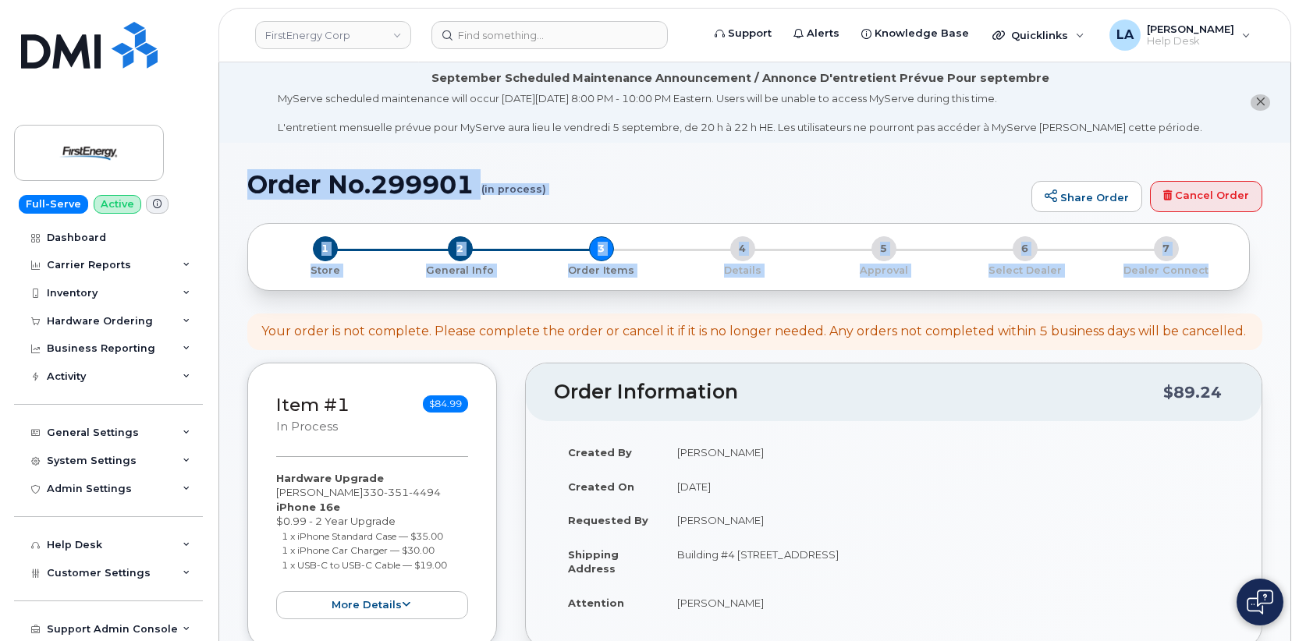
drag, startPoint x: 1297, startPoint y: 125, endPoint x: 1299, endPoint y: 282, distance: 156.8
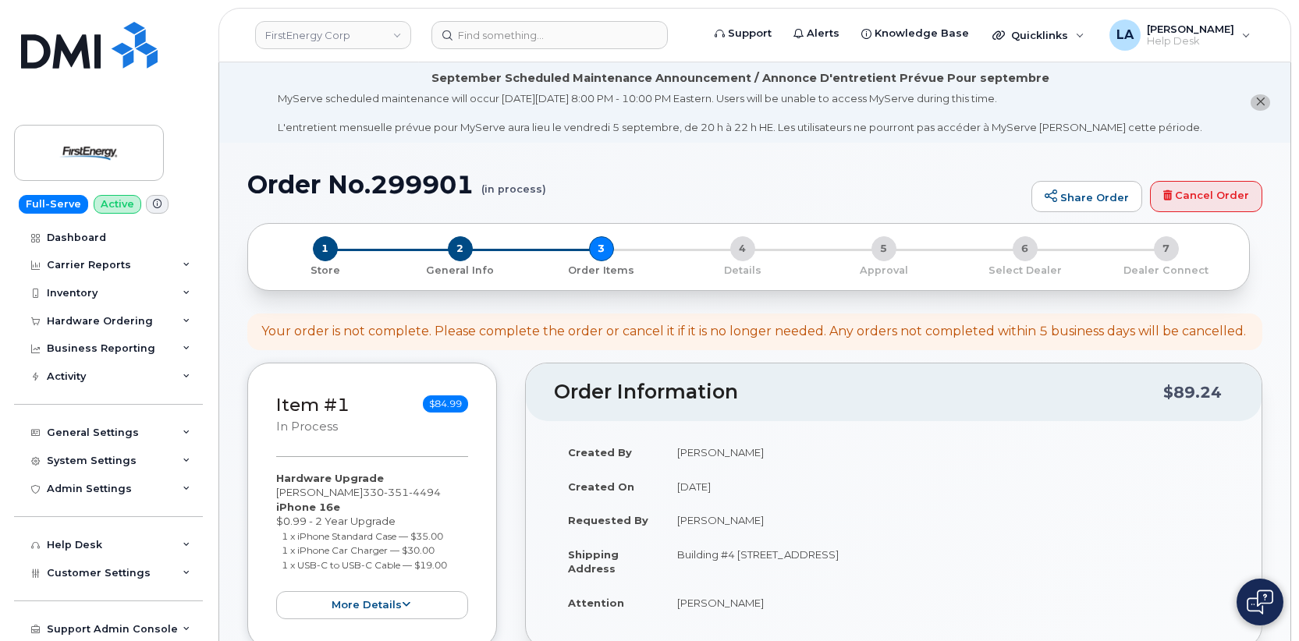
click at [676, 345] on div "Your order is not complete. Please complete the order or cancel it if it is no …" at bounding box center [754, 332] width 1015 height 37
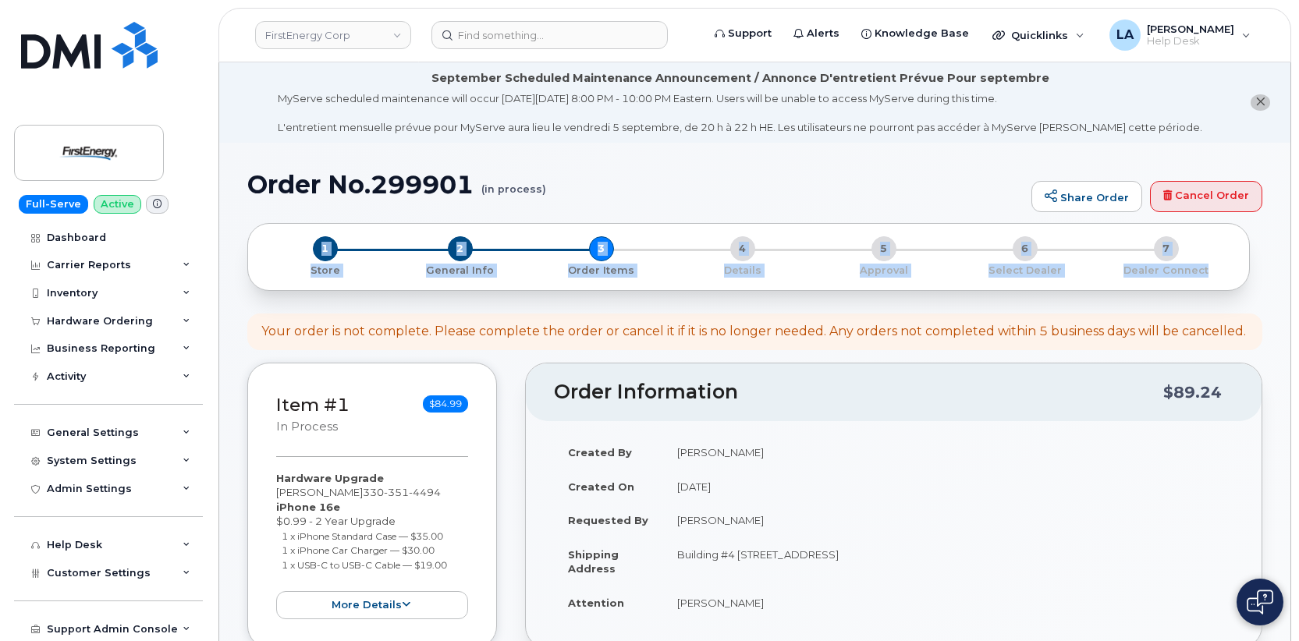
drag, startPoint x: 1296, startPoint y: 147, endPoint x: 1306, endPoint y: 226, distance: 80.1
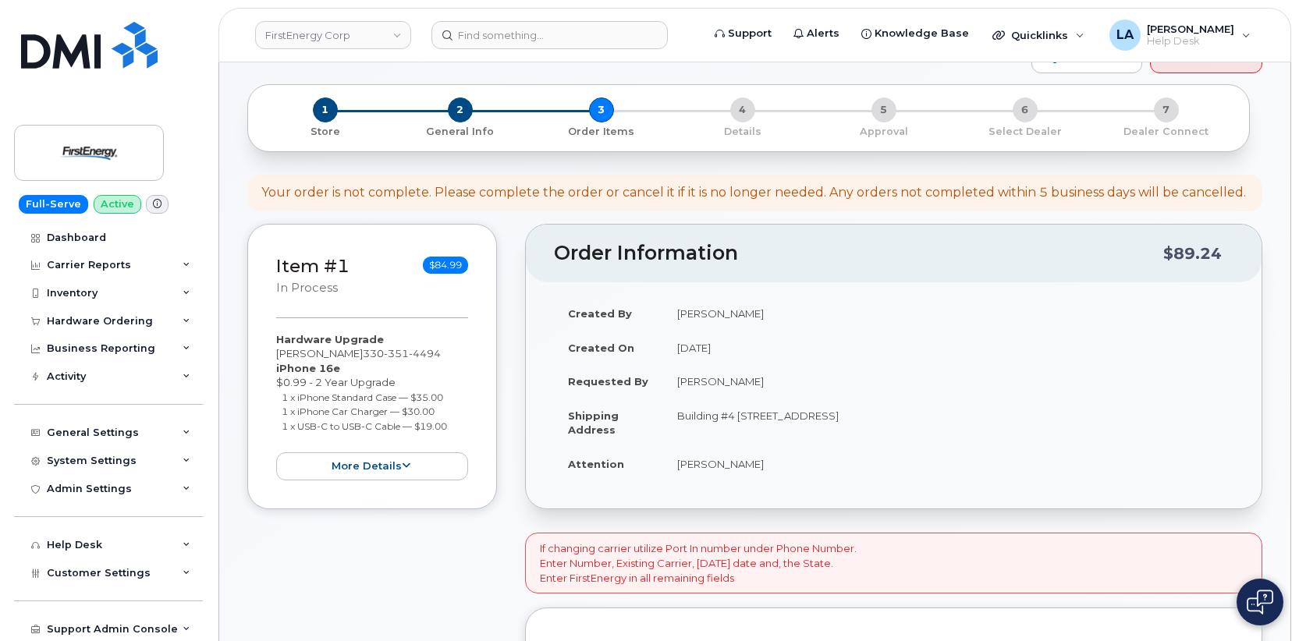
scroll to position [69, 0]
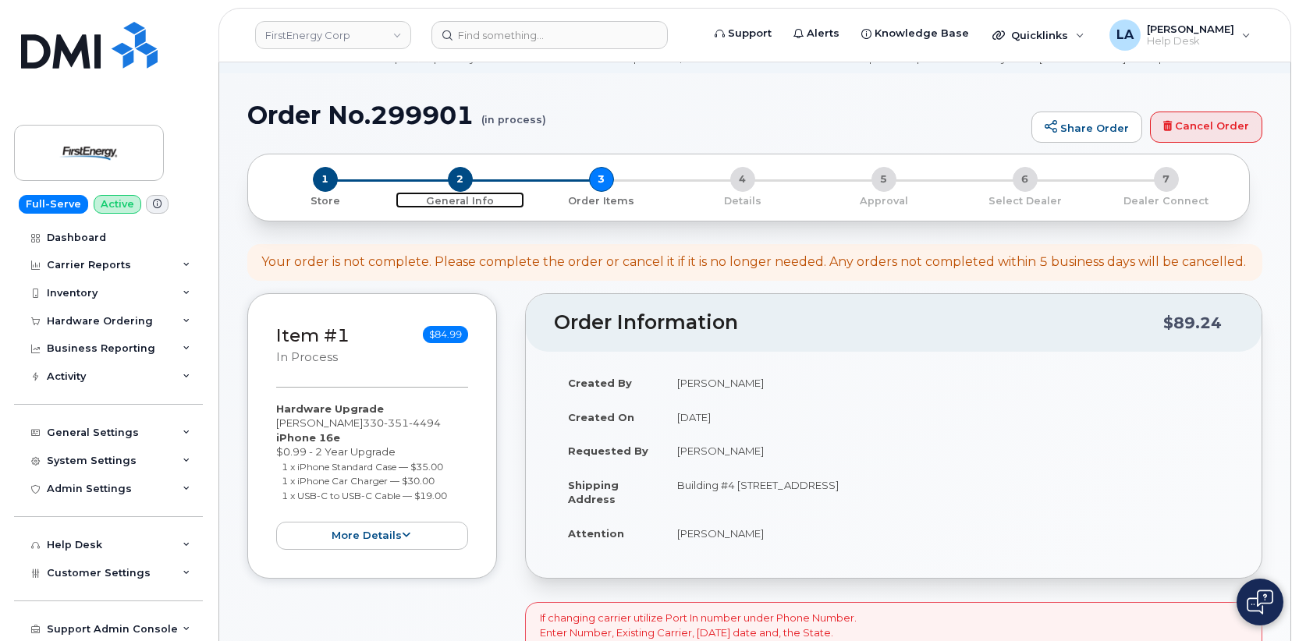
click at [459, 185] on span "2" at bounding box center [460, 179] width 25 height 25
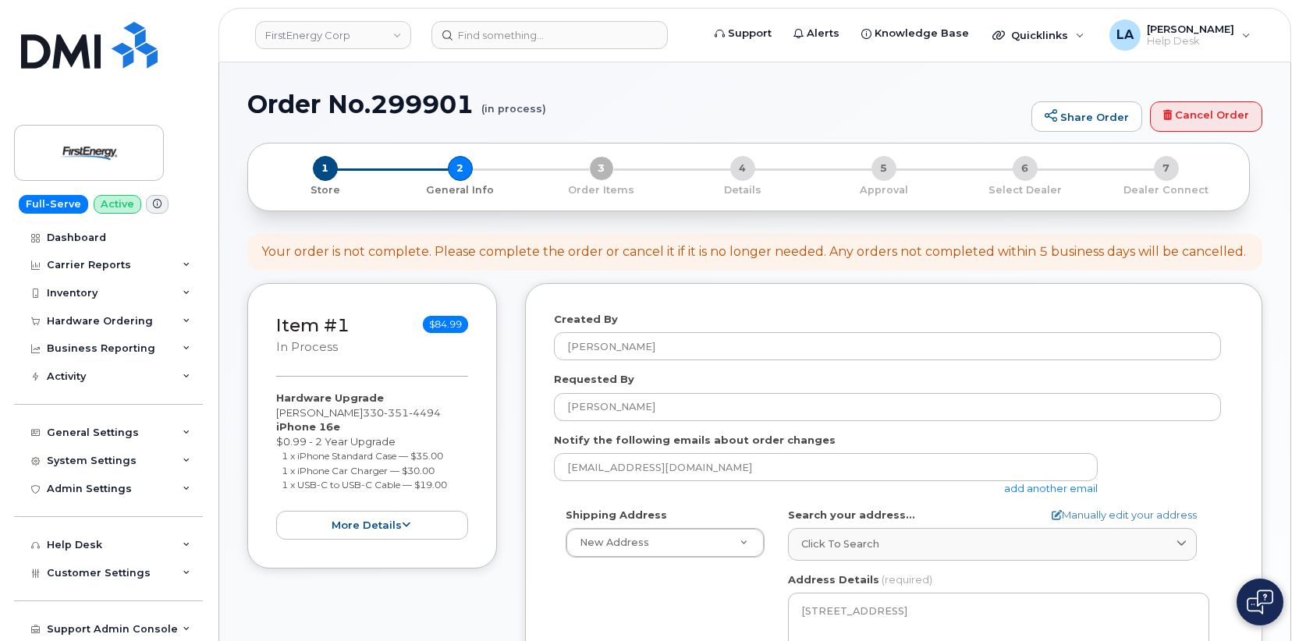
select select
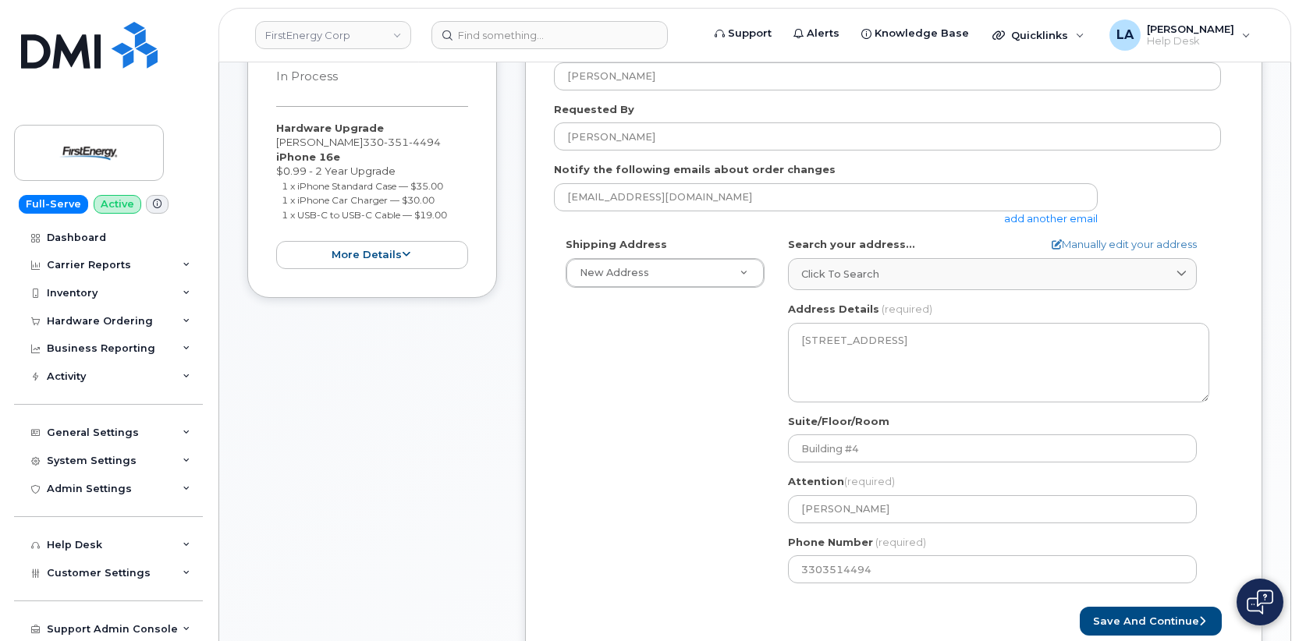
scroll to position [395, 0]
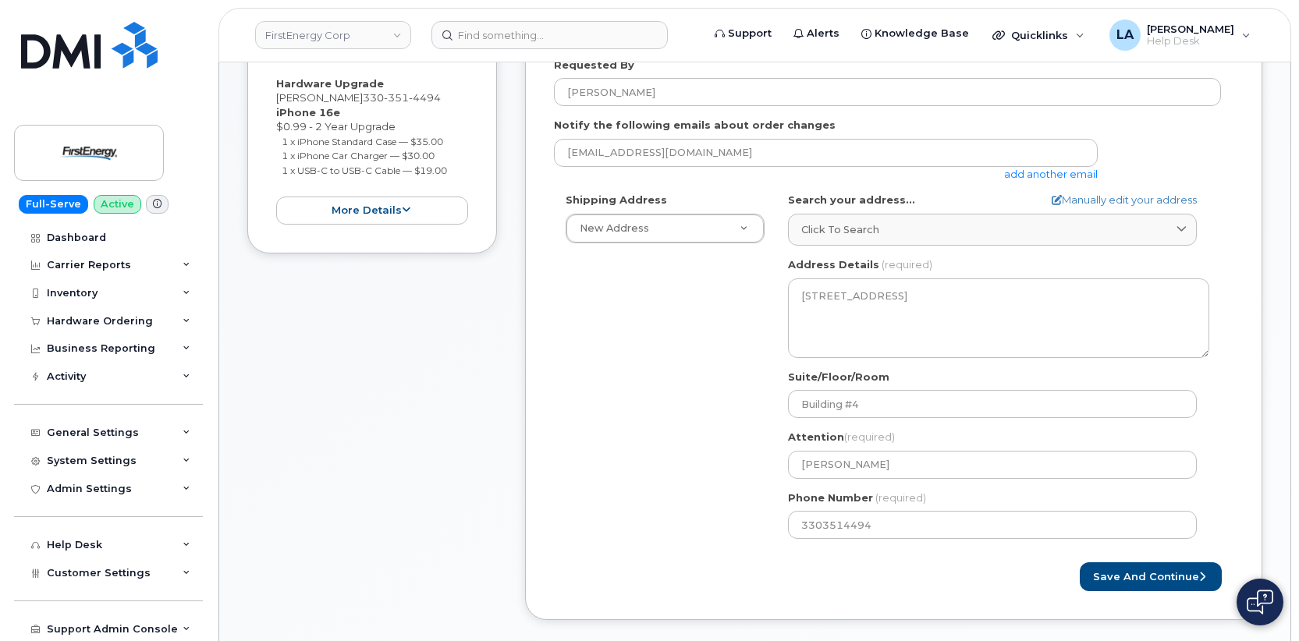
click at [658, 424] on div "Shipping Address New Address New Address [STREET_ADDRESS] [GEOGRAPHIC_DATA] [GE…" at bounding box center [887, 372] width 667 height 358
click at [1140, 580] on button "Save and Continue" at bounding box center [1151, 576] width 142 height 29
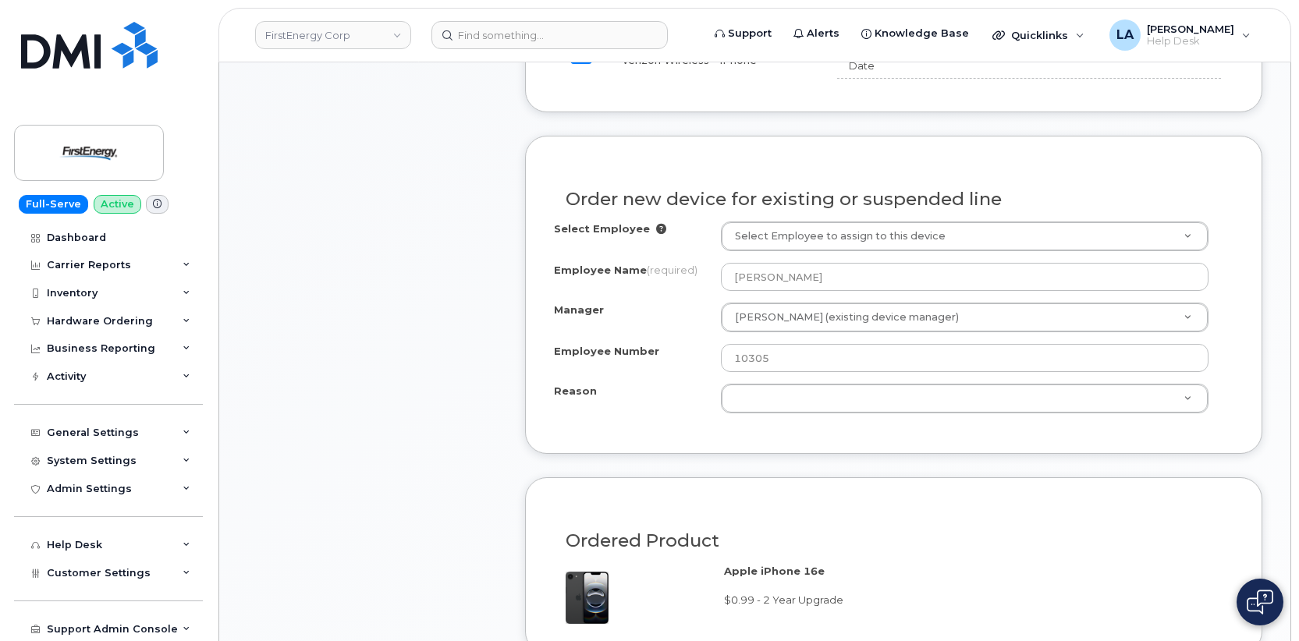
scroll to position [839, 0]
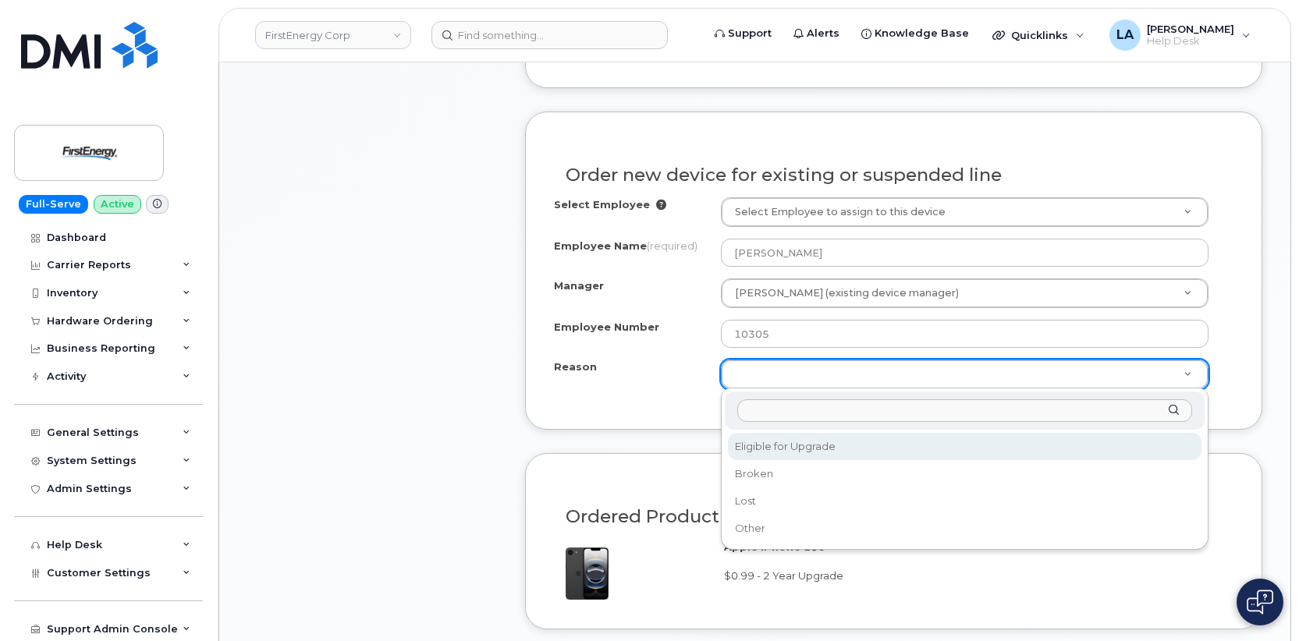
select select "eligible_for_upgrade"
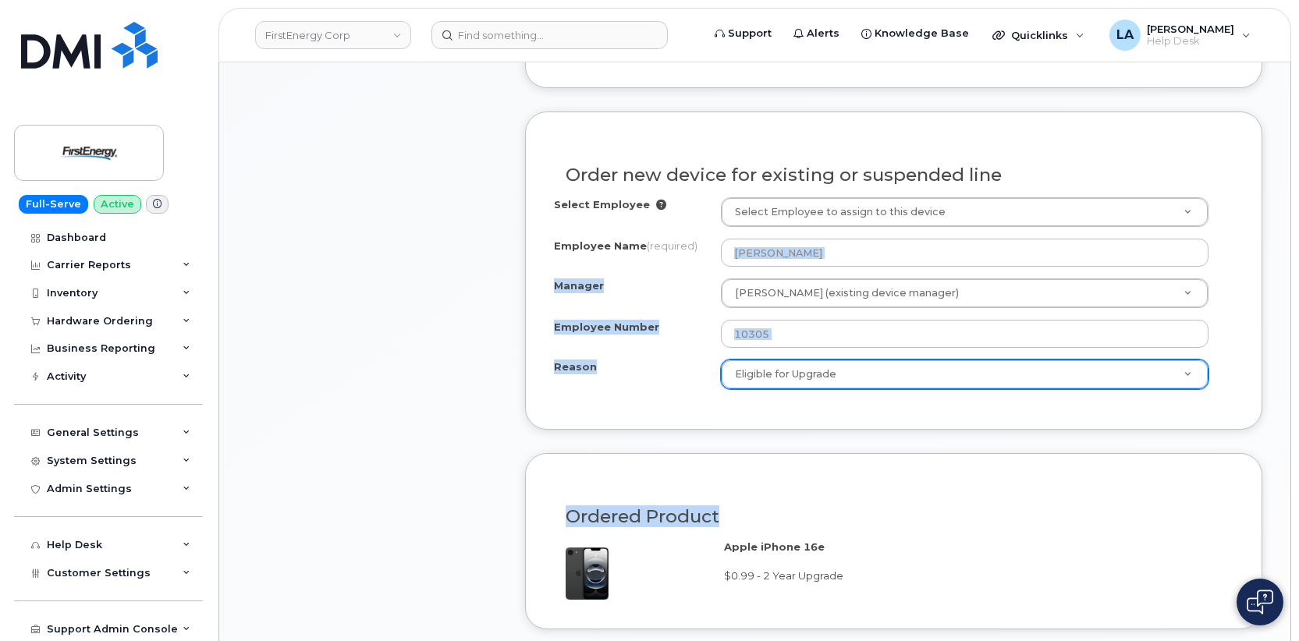
drag, startPoint x: 1298, startPoint y: 250, endPoint x: 1282, endPoint y: 447, distance: 197.3
click at [1282, 447] on body "FirstEnergy Corp Support Alerts Knowledge Base Quicklinks Suspend / Cancel Devi…" at bounding box center [649, 401] width 1299 height 2481
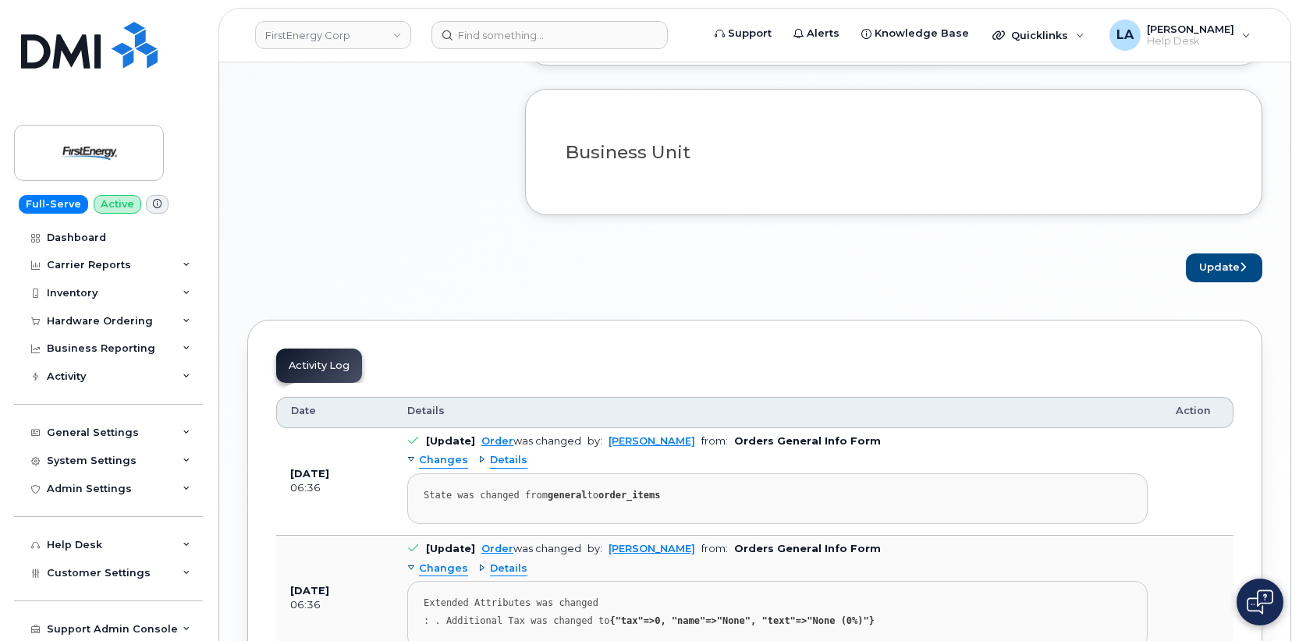
scroll to position [1409, 0]
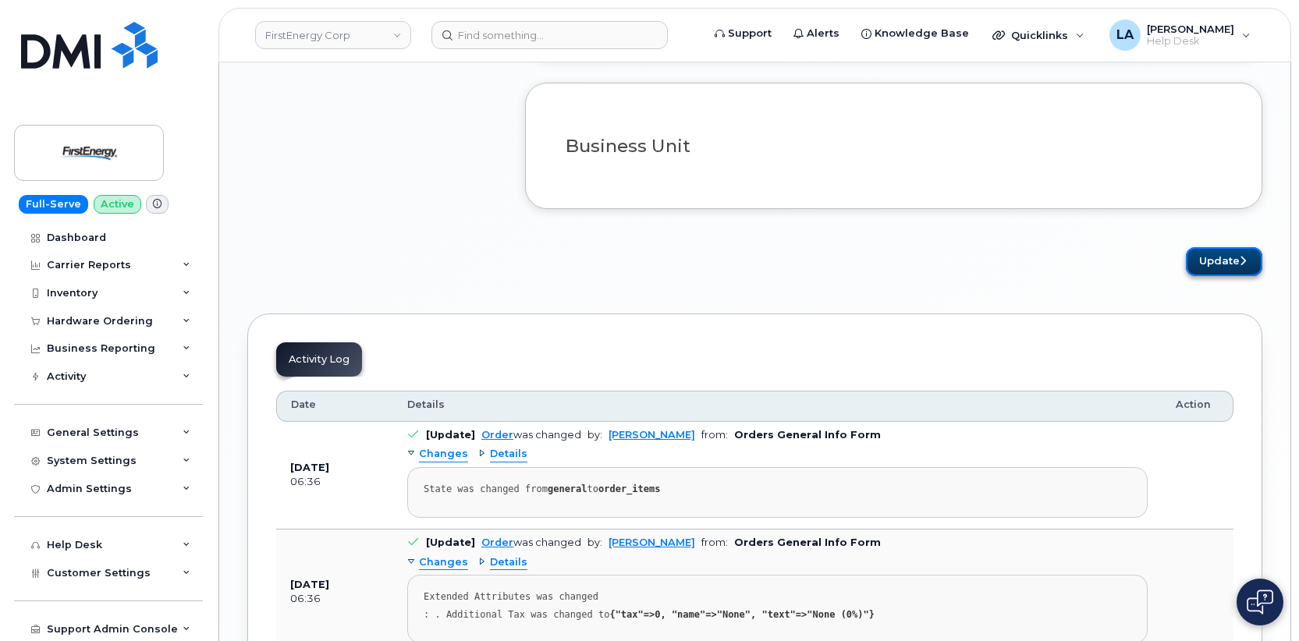
click at [1225, 261] on button "Update" at bounding box center [1224, 261] width 76 height 29
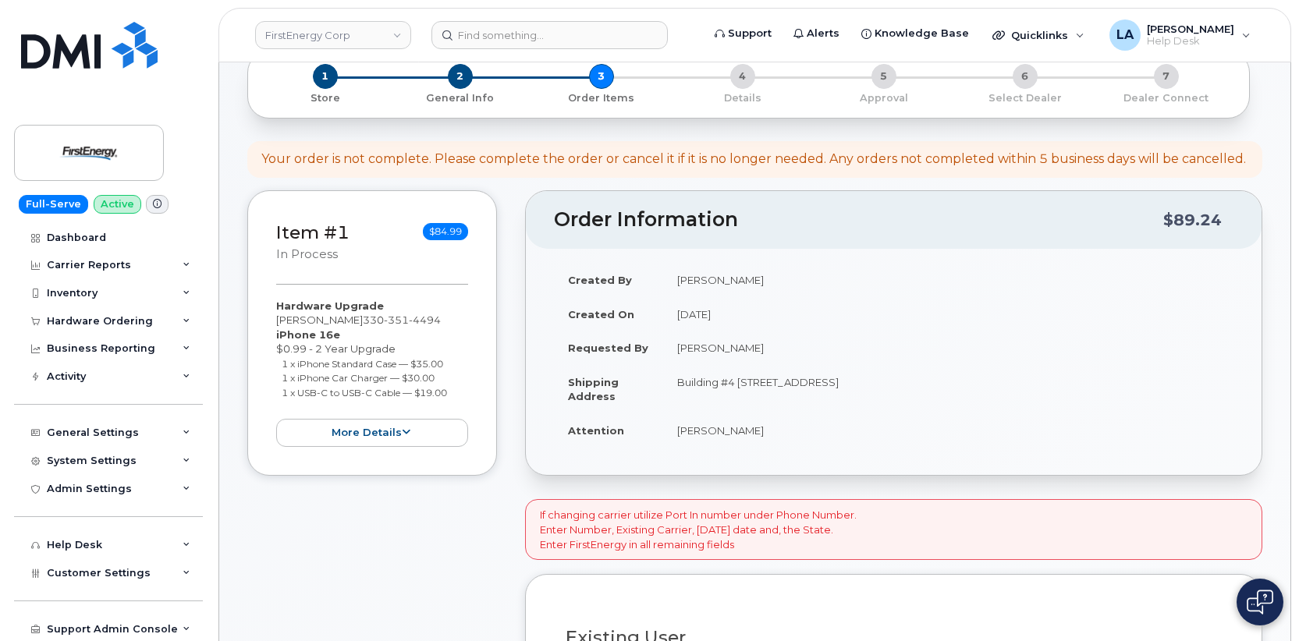
scroll to position [97, 0]
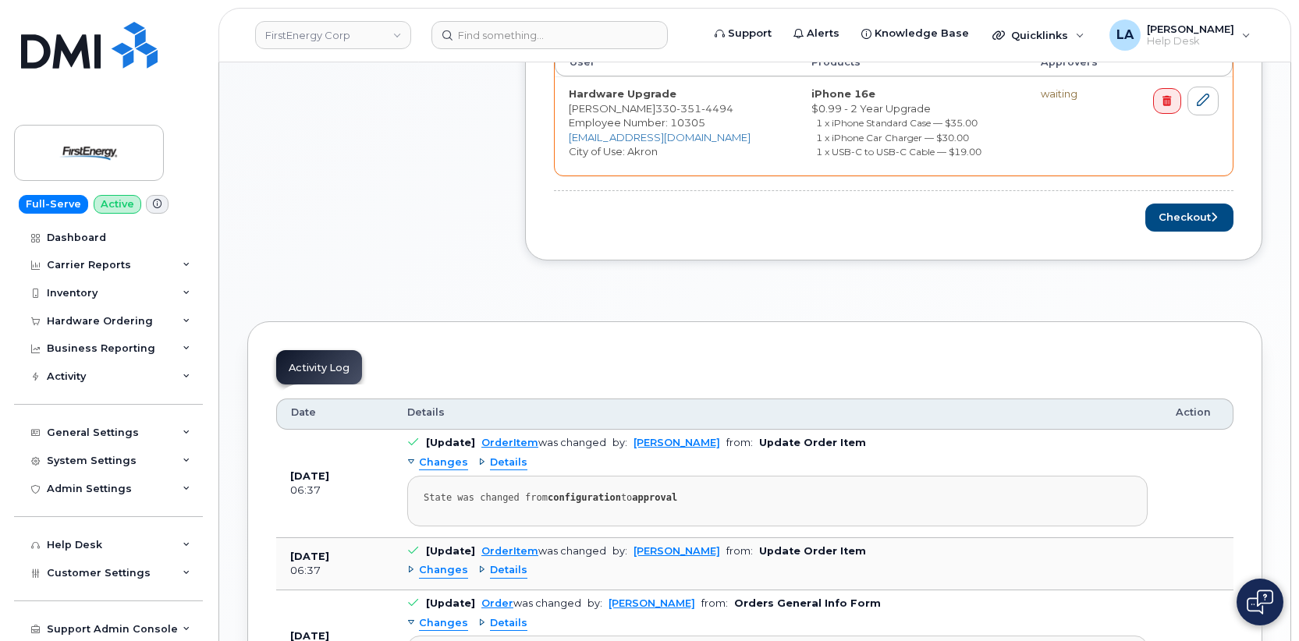
scroll to position [808, 0]
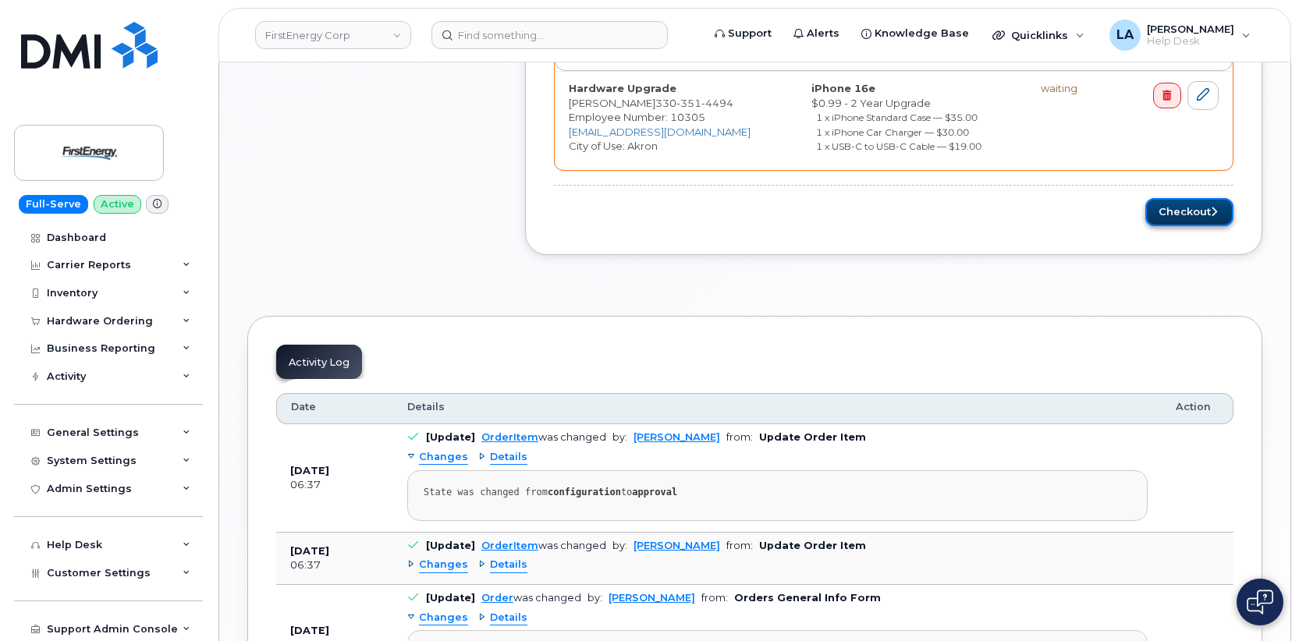
click at [1201, 215] on button "Checkout" at bounding box center [1189, 212] width 88 height 29
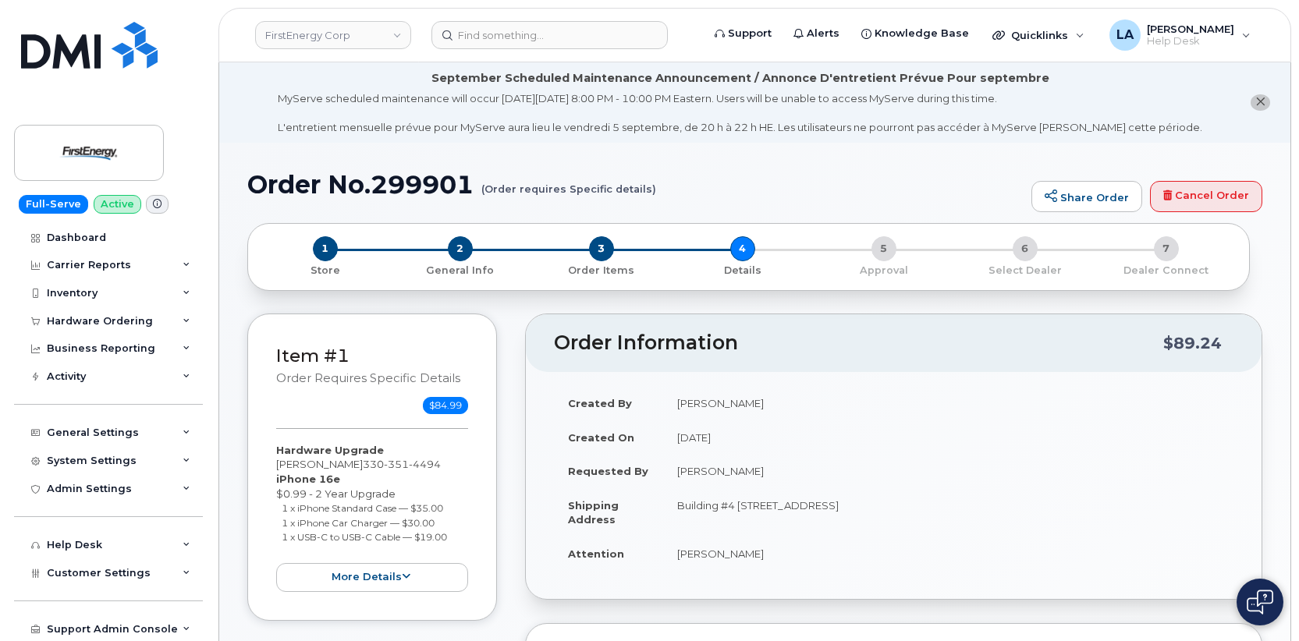
click at [969, 188] on h1 "Order No.299901 (Order requires Specific details)" at bounding box center [635, 184] width 776 height 27
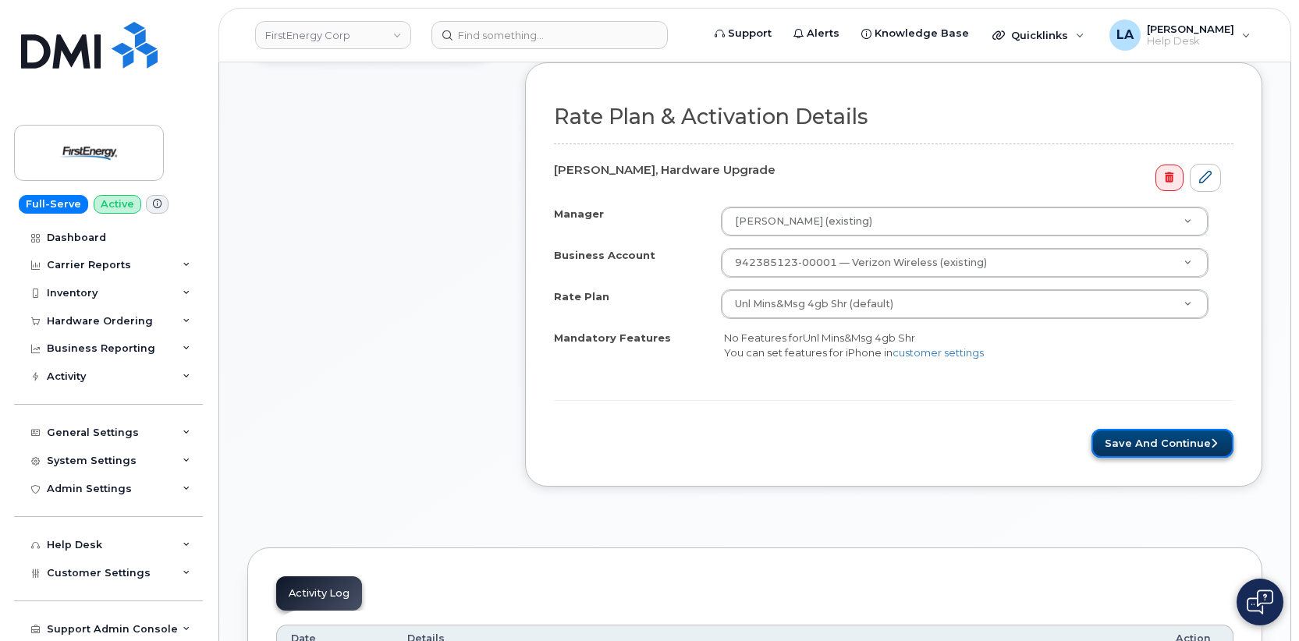
click at [1186, 449] on button "Save and Continue" at bounding box center [1162, 443] width 142 height 29
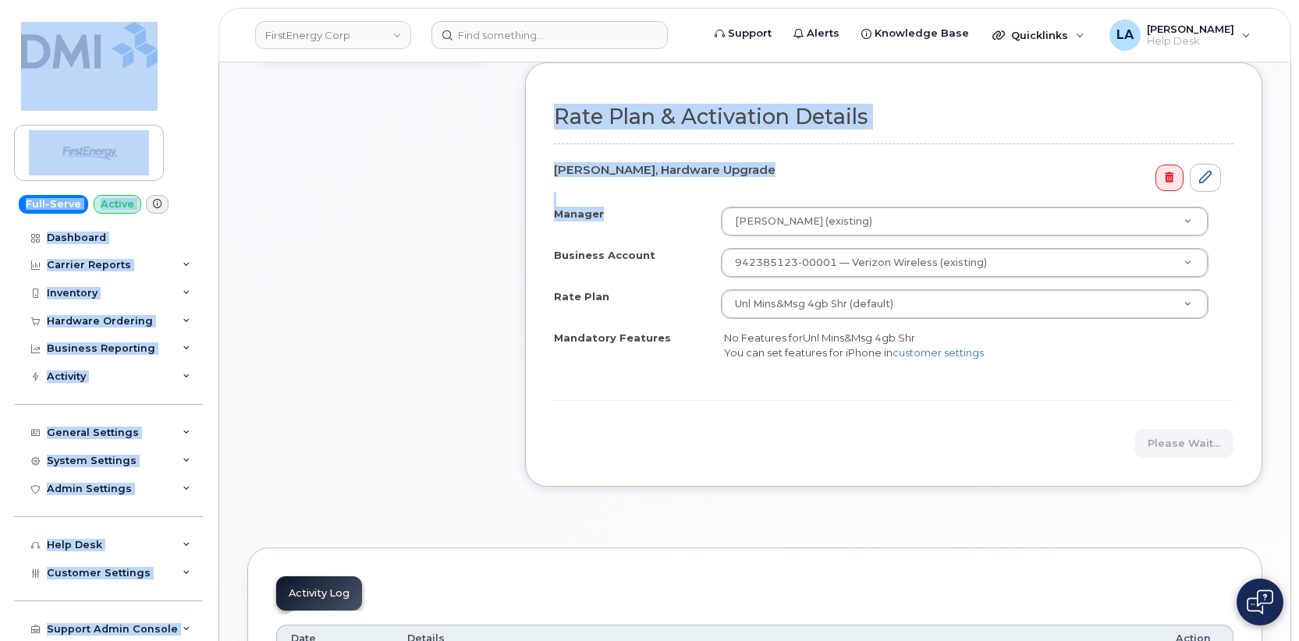
drag, startPoint x: 1297, startPoint y: 236, endPoint x: 1302, endPoint y: 127, distance: 109.3
click at [1290, 69] on body "FirstEnergy Corp Support Alerts Knowledge Base Quicklinks Suspend / Cancel Devi…" at bounding box center [649, 507] width 1299 height 2136
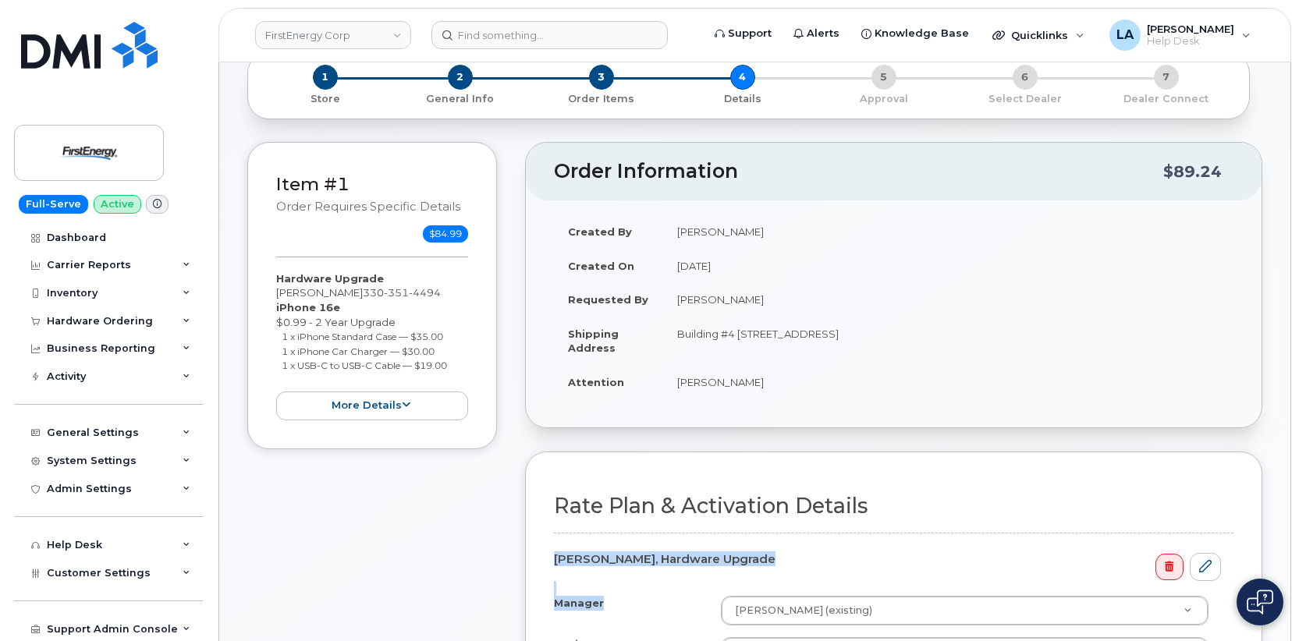
scroll to position [83, 0]
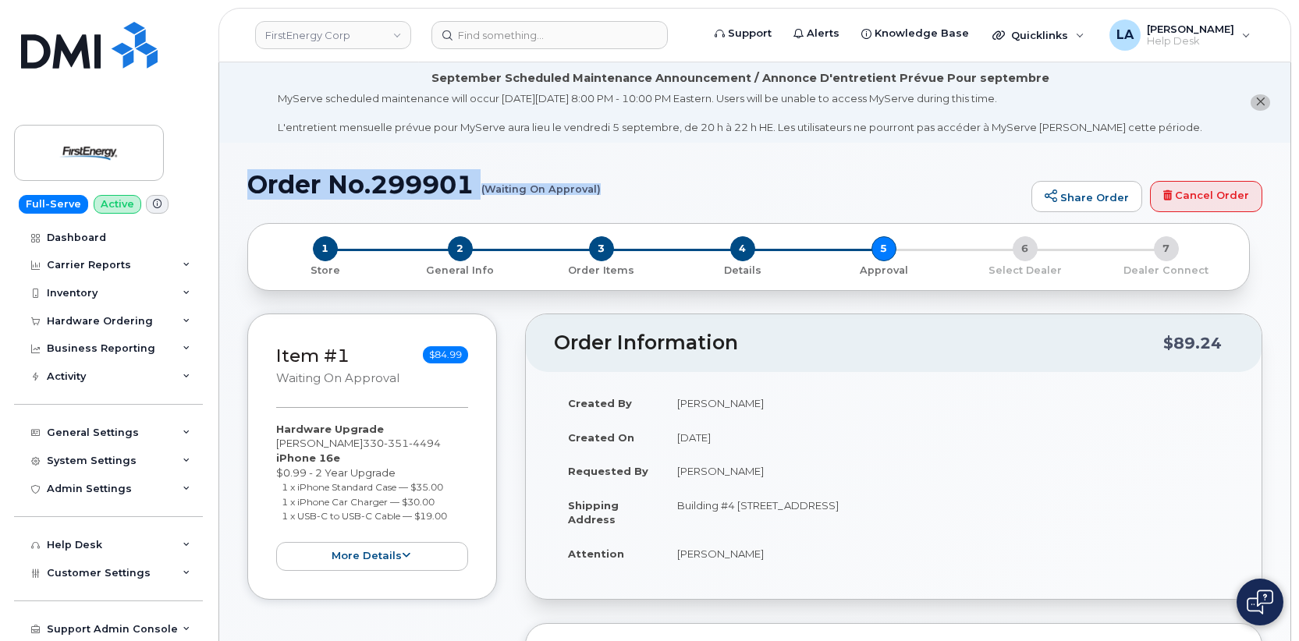
drag, startPoint x: 249, startPoint y: 186, endPoint x: 643, endPoint y: 204, distance: 394.3
click at [643, 204] on div "Order No.299901 (Waiting On Approval) Share Order Cancel Order" at bounding box center [754, 197] width 1015 height 52
copy h1 "Order No.299901 (Waiting On Approval)"
